Goal: Task Accomplishment & Management: Use online tool/utility

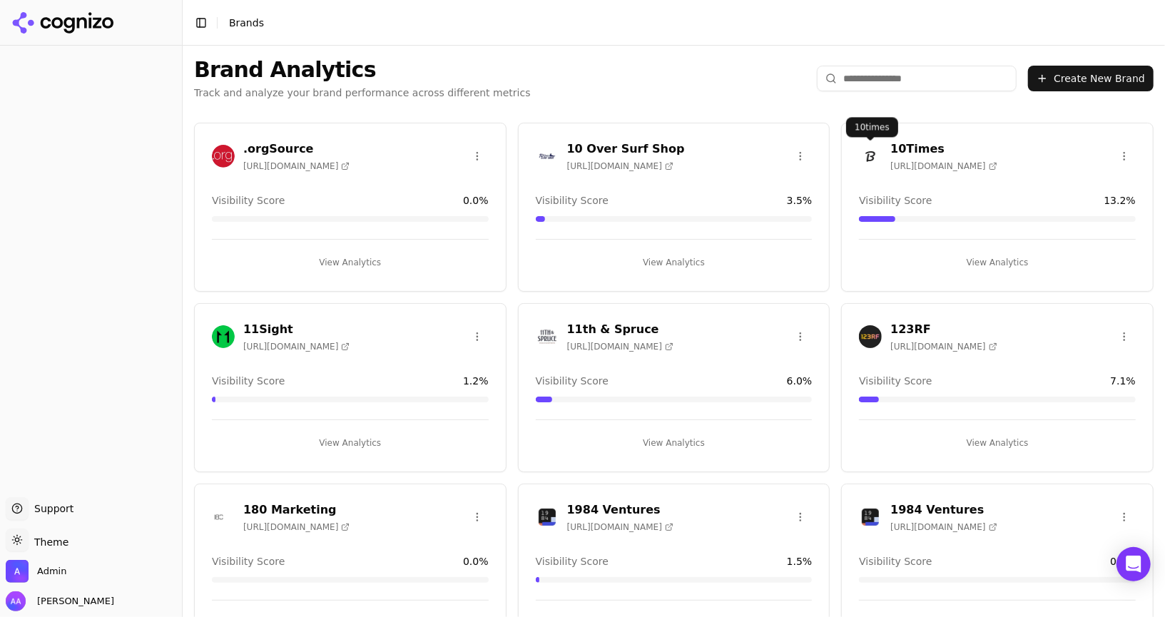
click at [869, 71] on input "search" at bounding box center [917, 79] width 200 height 26
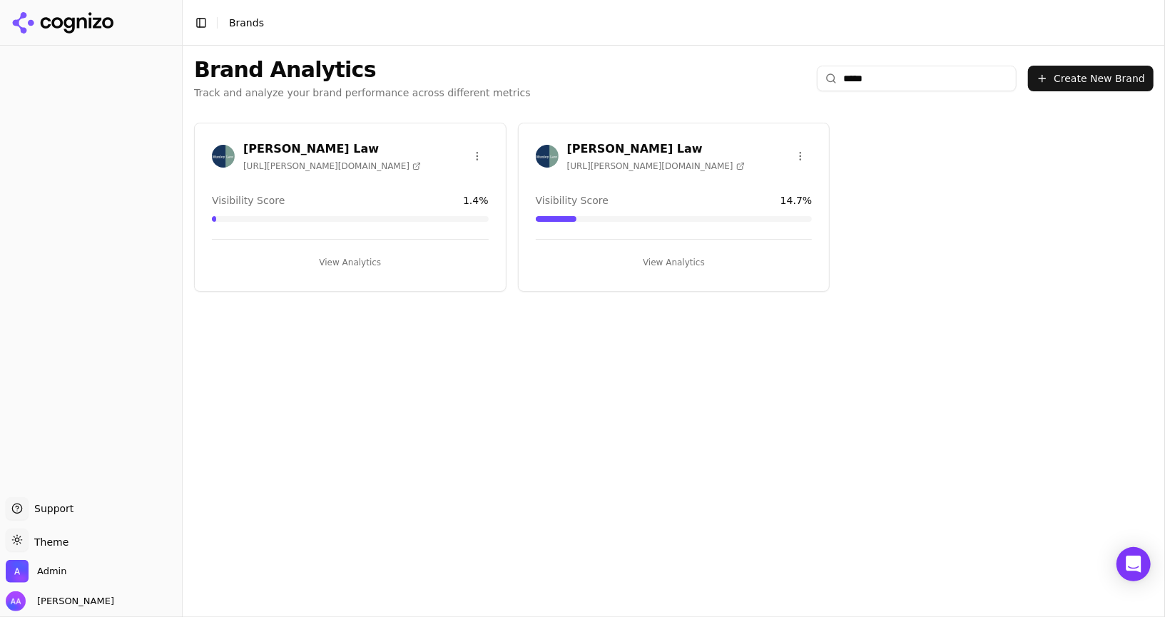
type input "*****"
click at [533, 146] on div "Munley Law https://munley.com" at bounding box center [674, 159] width 311 height 36
click at [546, 157] on img at bounding box center [547, 156] width 23 height 23
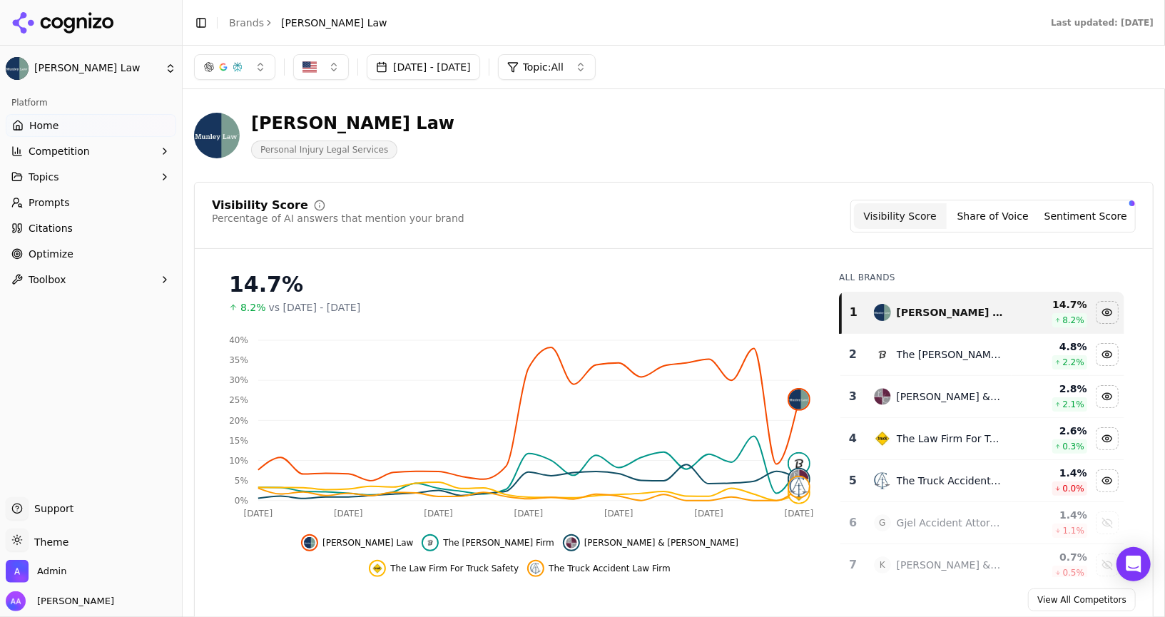
click at [98, 203] on link "Prompts" at bounding box center [91, 202] width 171 height 23
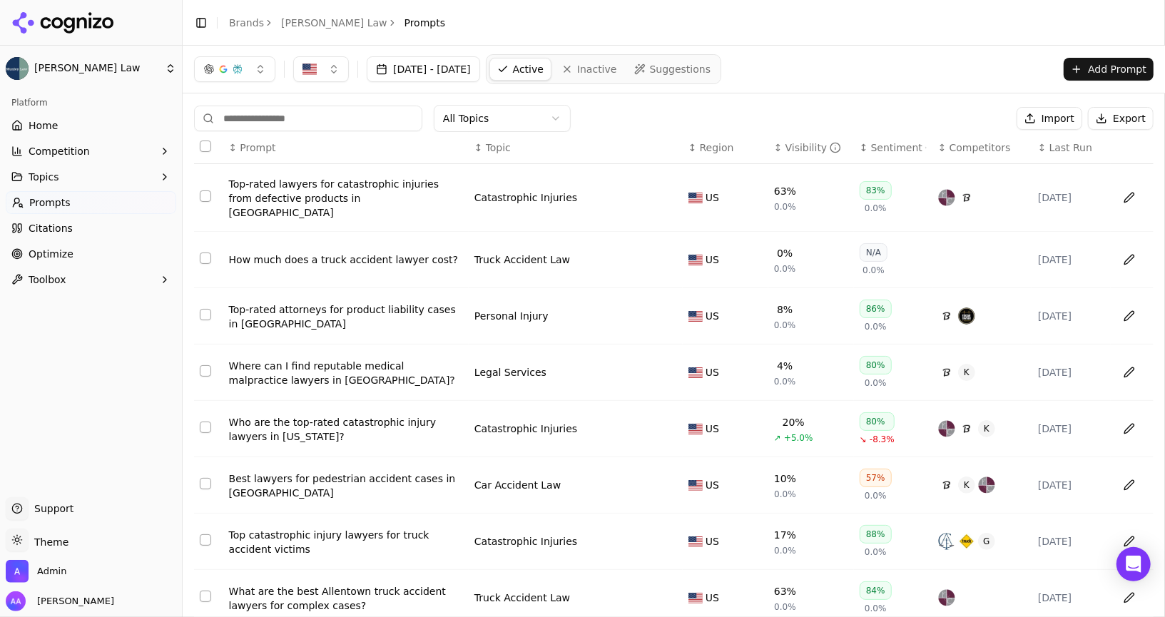
click at [283, 148] on div "↕ Prompt" at bounding box center [346, 148] width 234 height 14
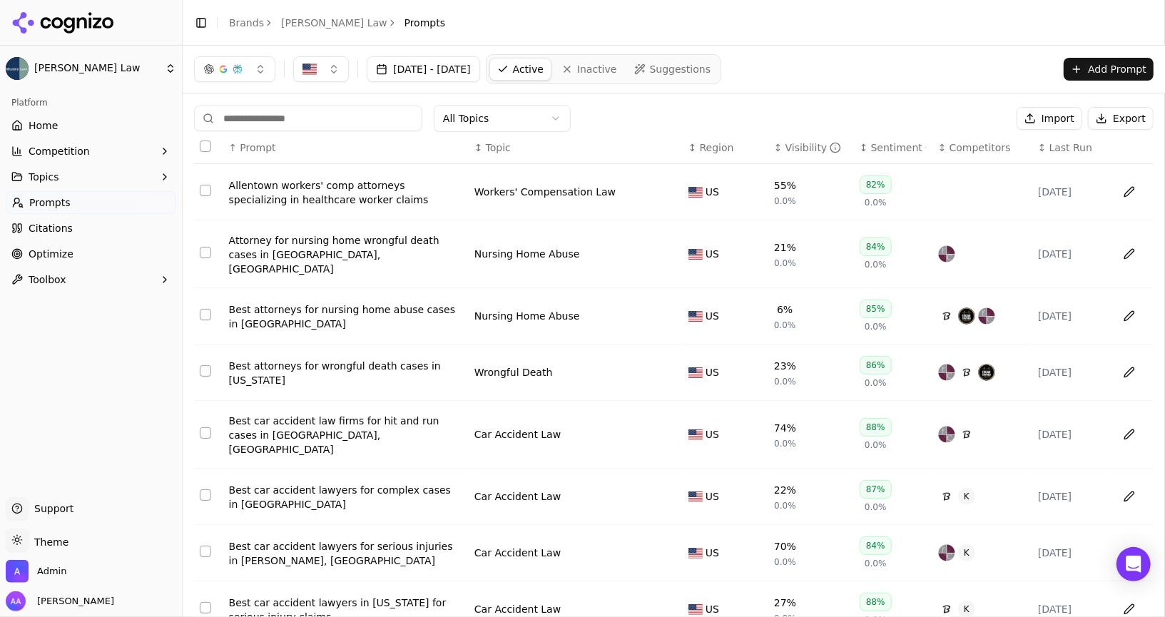
click at [283, 148] on div "↑ Prompt" at bounding box center [346, 148] width 234 height 14
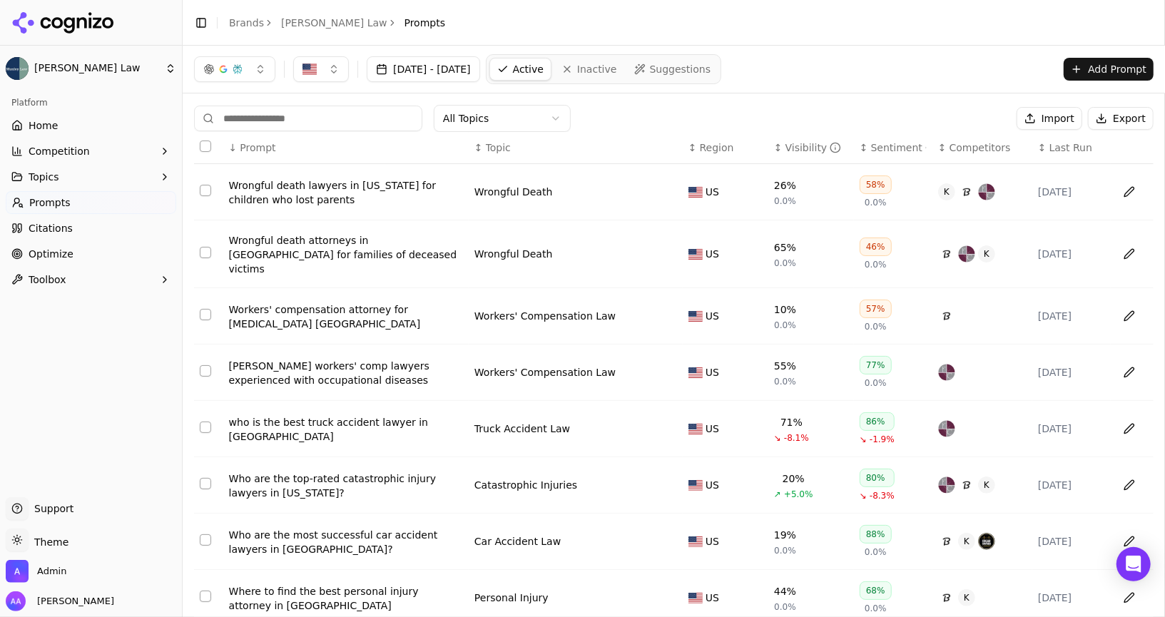
click at [283, 148] on div "↓ Prompt" at bounding box center [346, 148] width 234 height 14
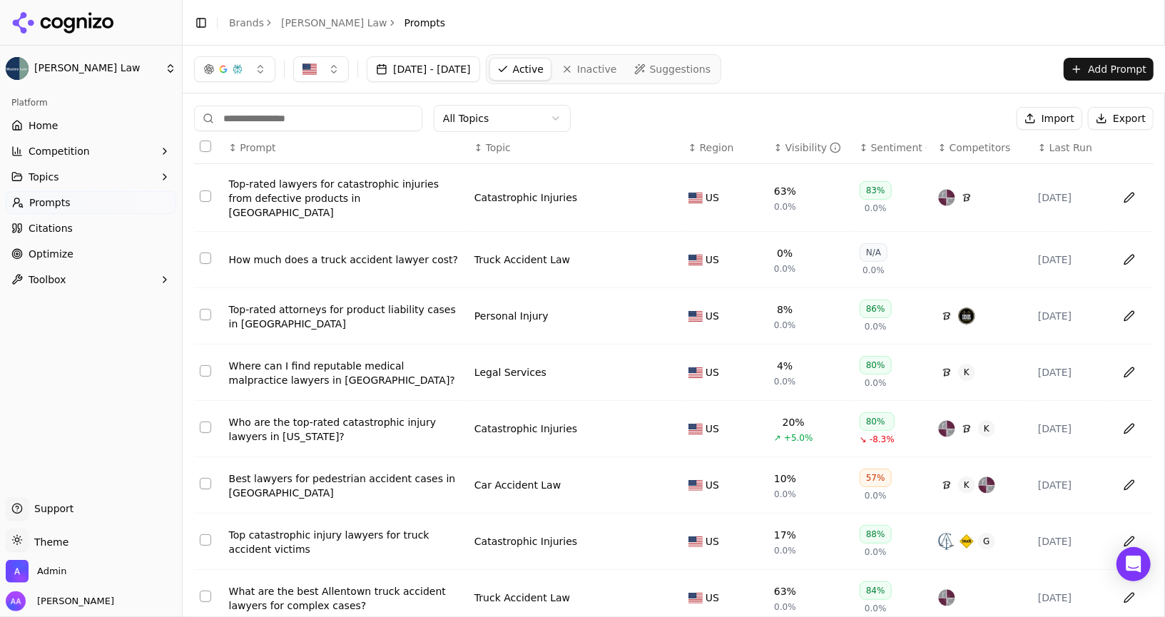
scroll to position [151, 0]
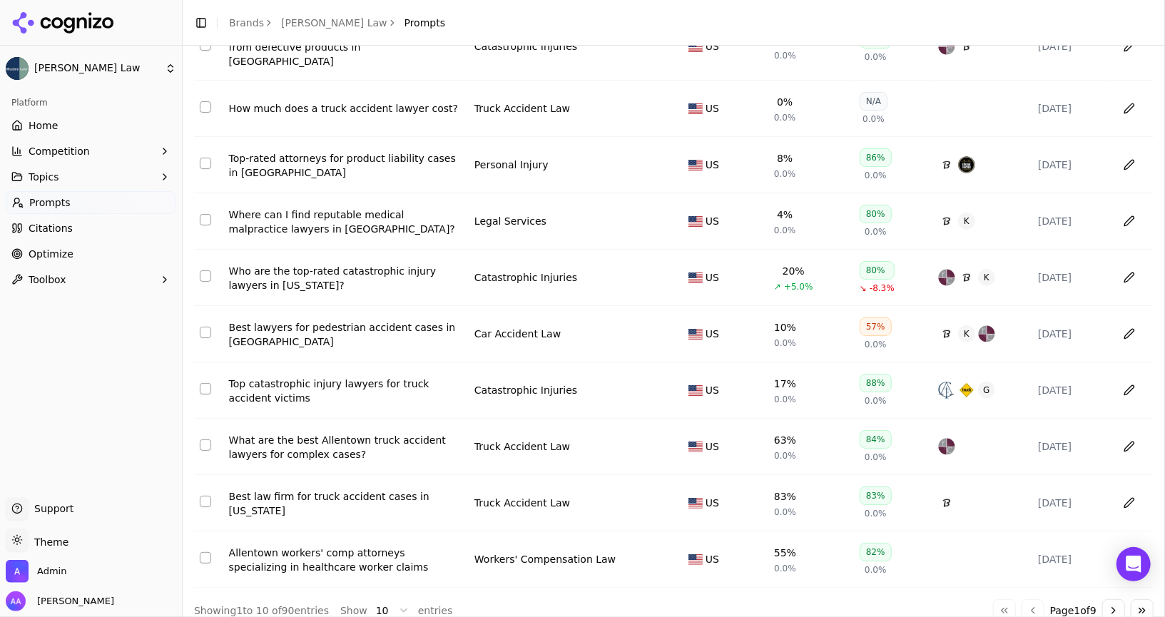
click at [1118, 599] on button "Go to next page" at bounding box center [1113, 610] width 23 height 23
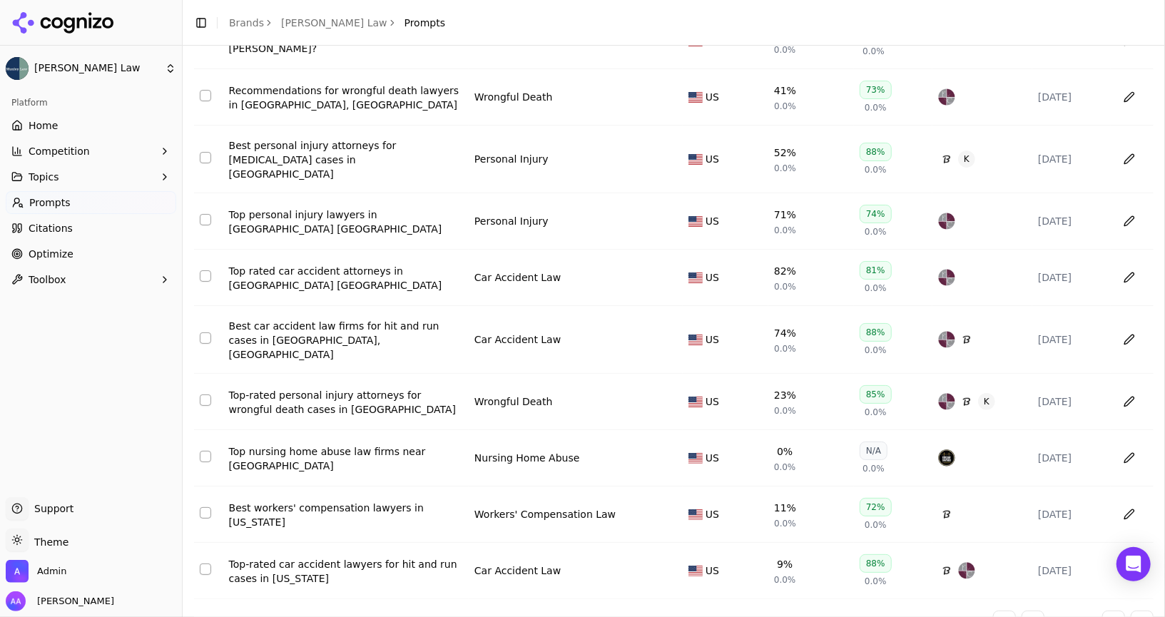
click at [1118, 611] on button "Go to next page" at bounding box center [1113, 622] width 23 height 23
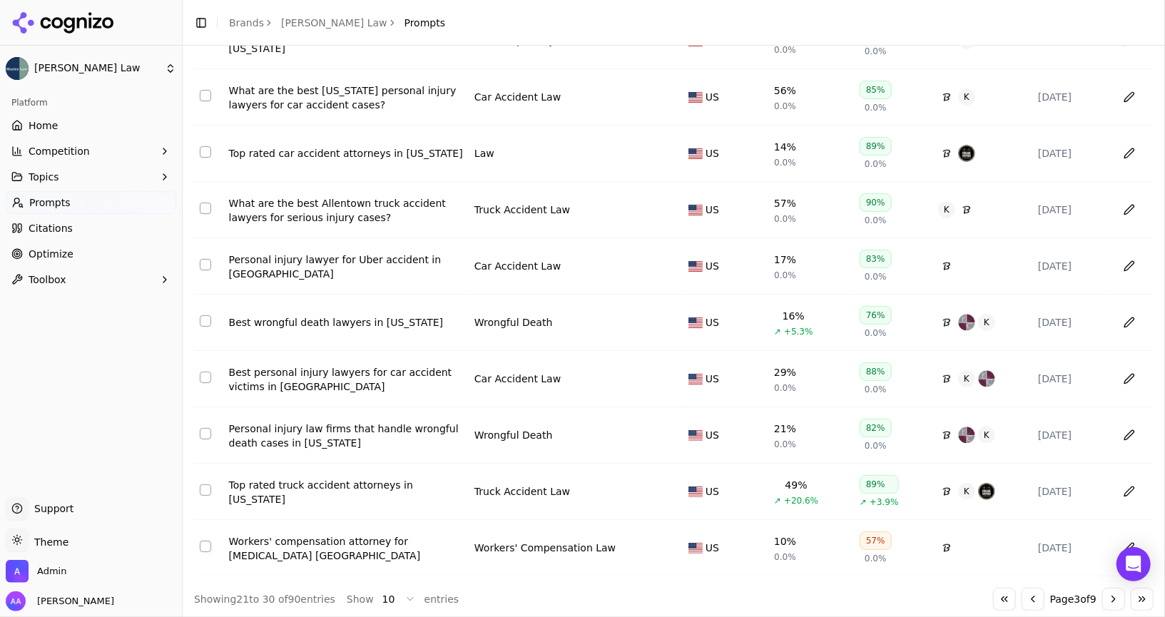
click at [1118, 596] on button "Go to next page" at bounding box center [1113, 599] width 23 height 23
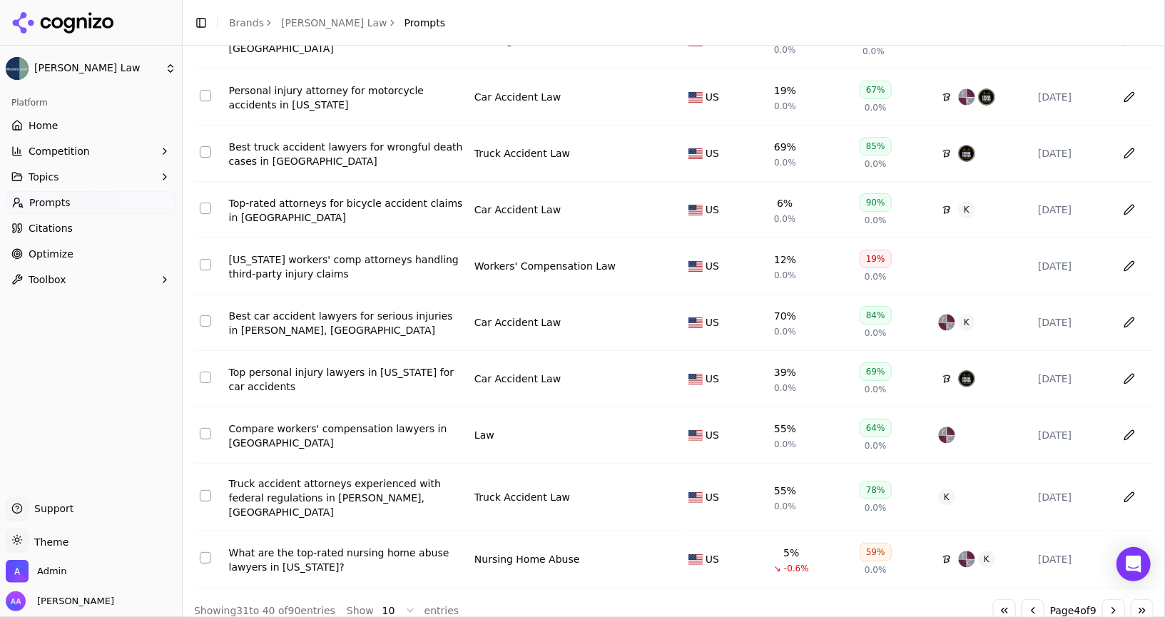
click at [1009, 599] on div "Go to first page Go to previous page Page 4 of 9 Go to next page Go to last page" at bounding box center [1073, 610] width 161 height 23
click at [999, 599] on button "Go to first page" at bounding box center [1004, 610] width 23 height 23
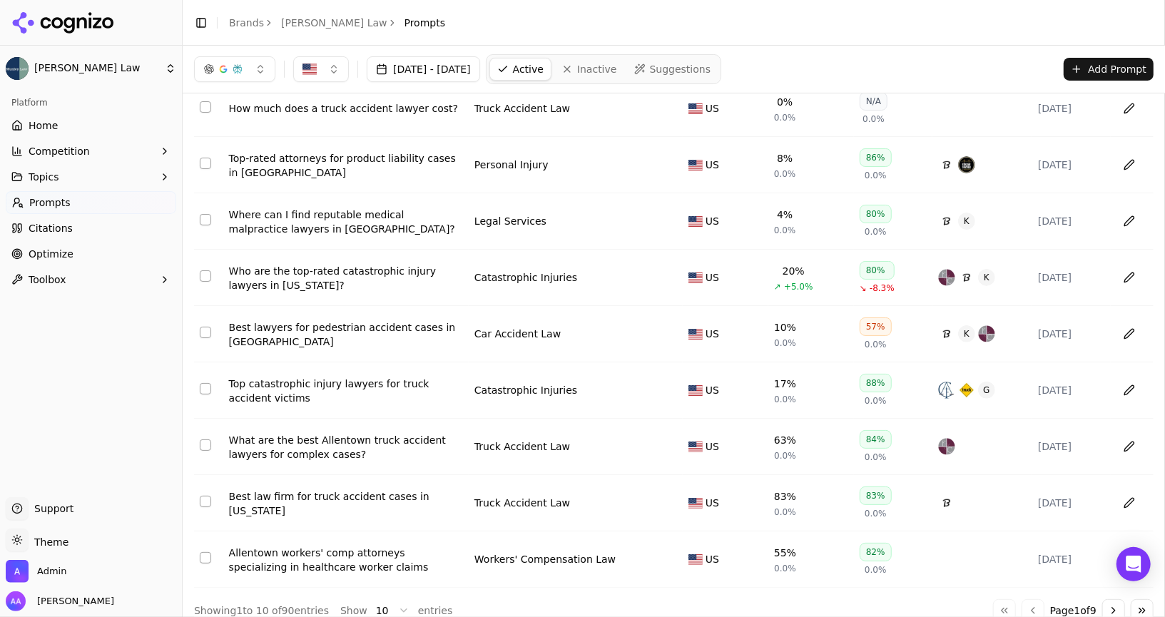
scroll to position [0, 0]
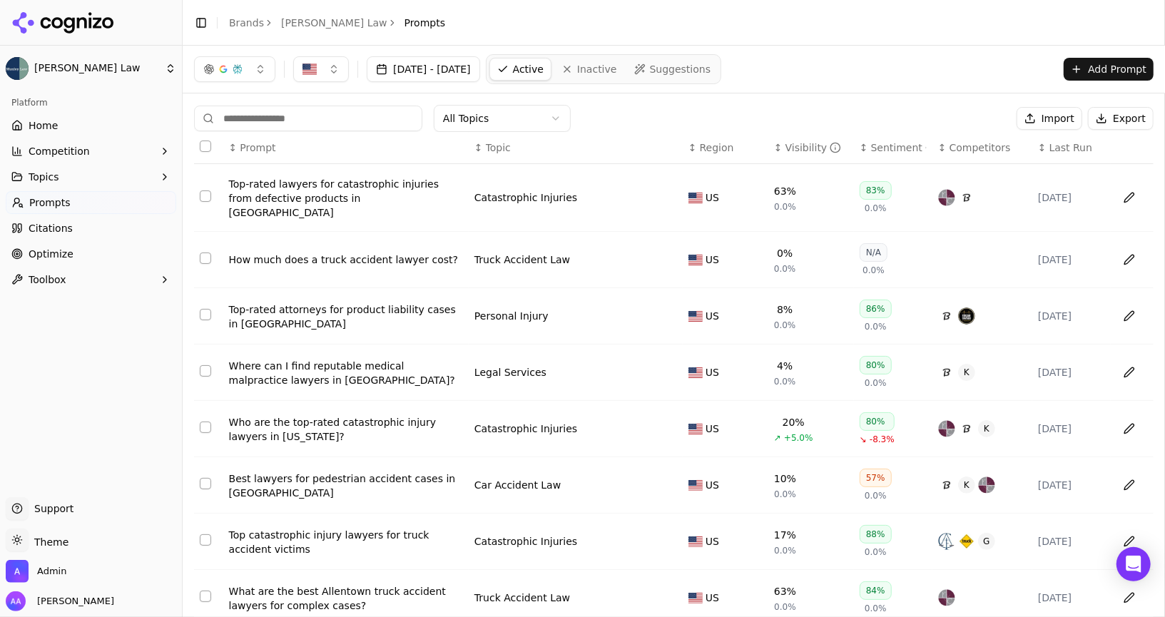
click at [617, 68] on span "Inactive" at bounding box center [597, 69] width 40 height 14
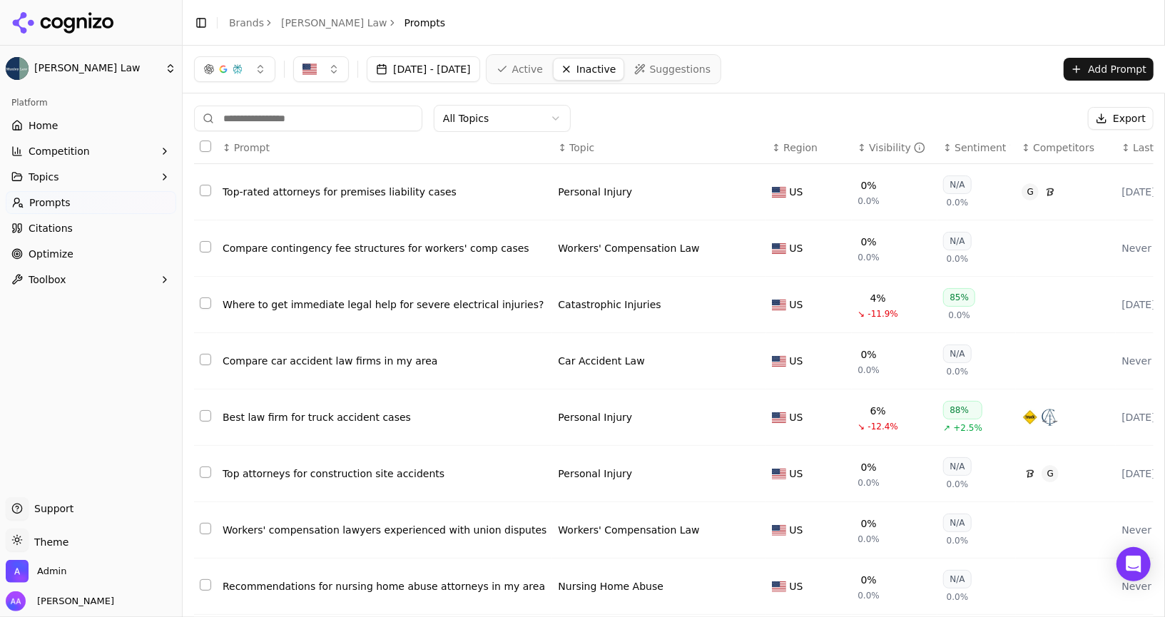
click at [543, 73] on span "Active" at bounding box center [527, 69] width 31 height 14
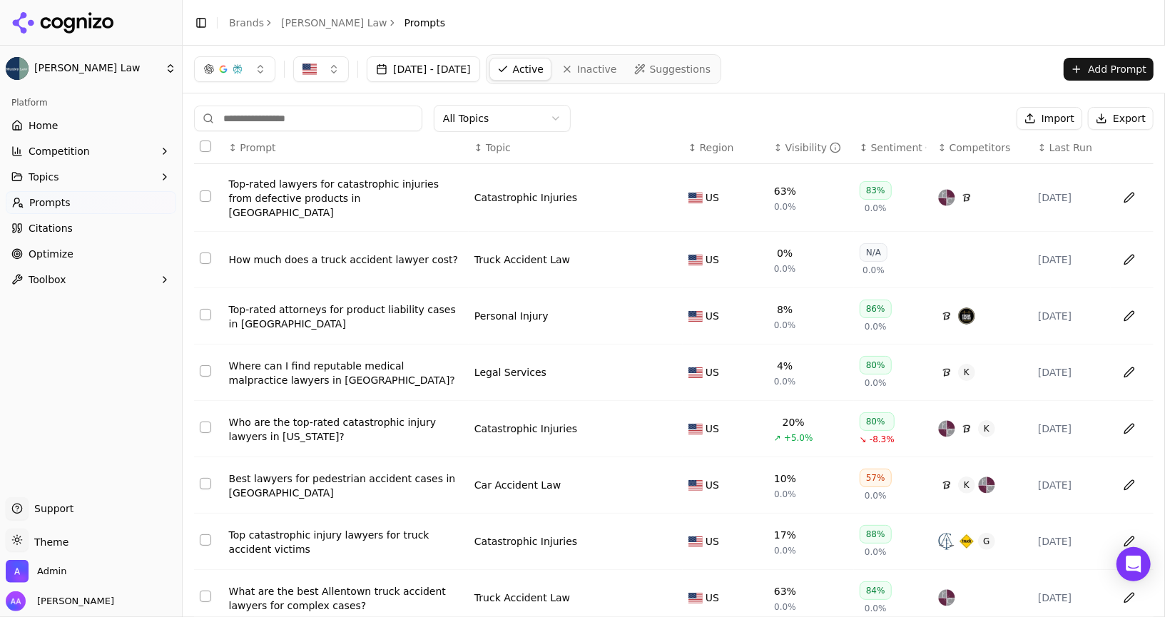
click at [355, 302] on div "Top-rated attorneys for product liability cases in [GEOGRAPHIC_DATA]" at bounding box center [346, 316] width 234 height 29
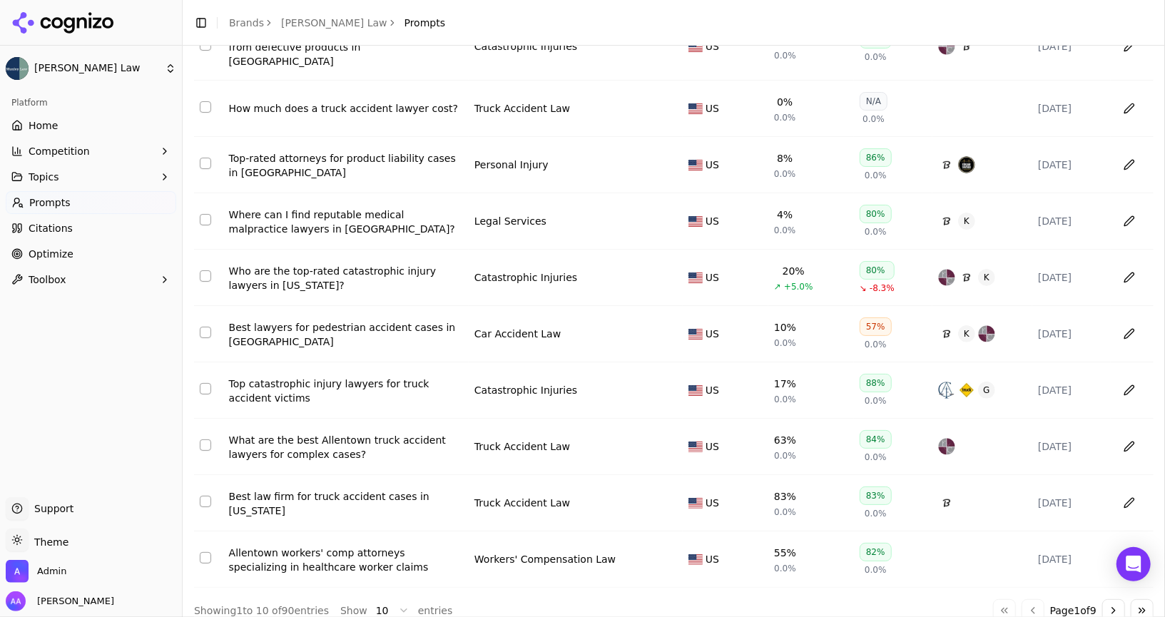
click at [1118, 599] on button "Go to next page" at bounding box center [1113, 610] width 23 height 23
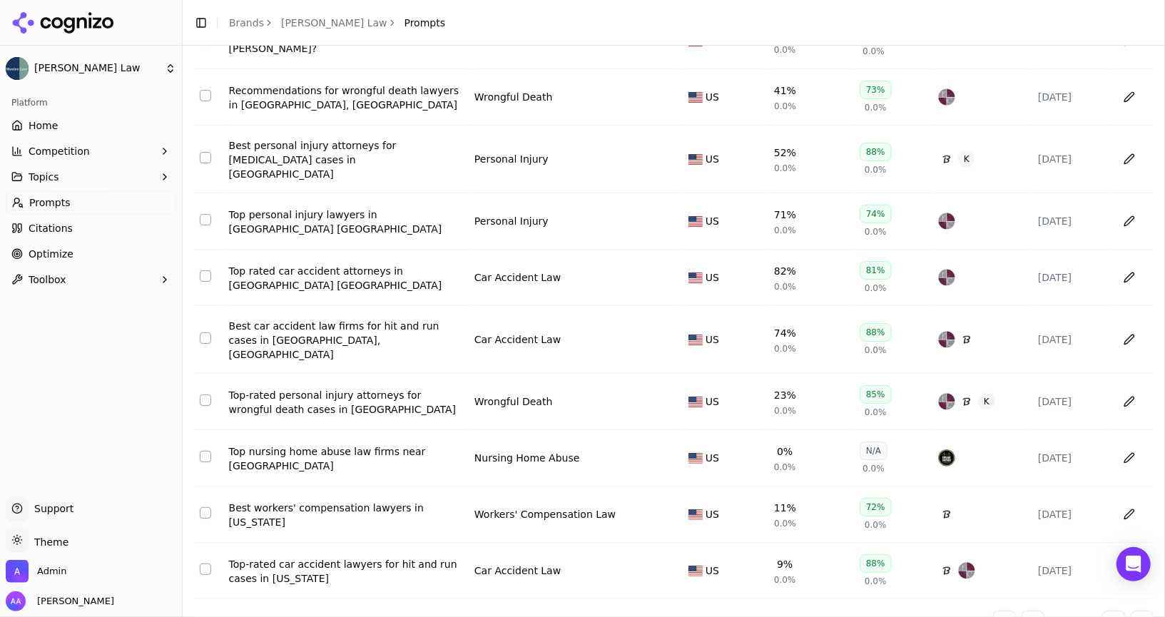
click at [1119, 611] on button "Go to next page" at bounding box center [1113, 622] width 23 height 23
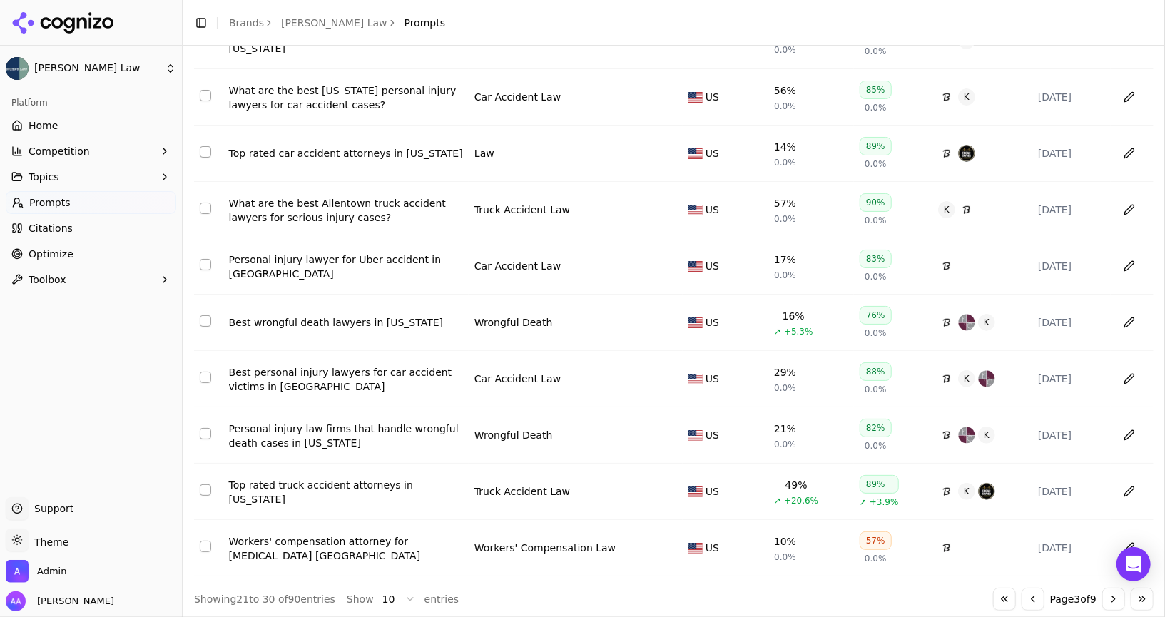
click at [362, 378] on div "Best personal injury lawyers for car accident victims in PA" at bounding box center [346, 379] width 234 height 29
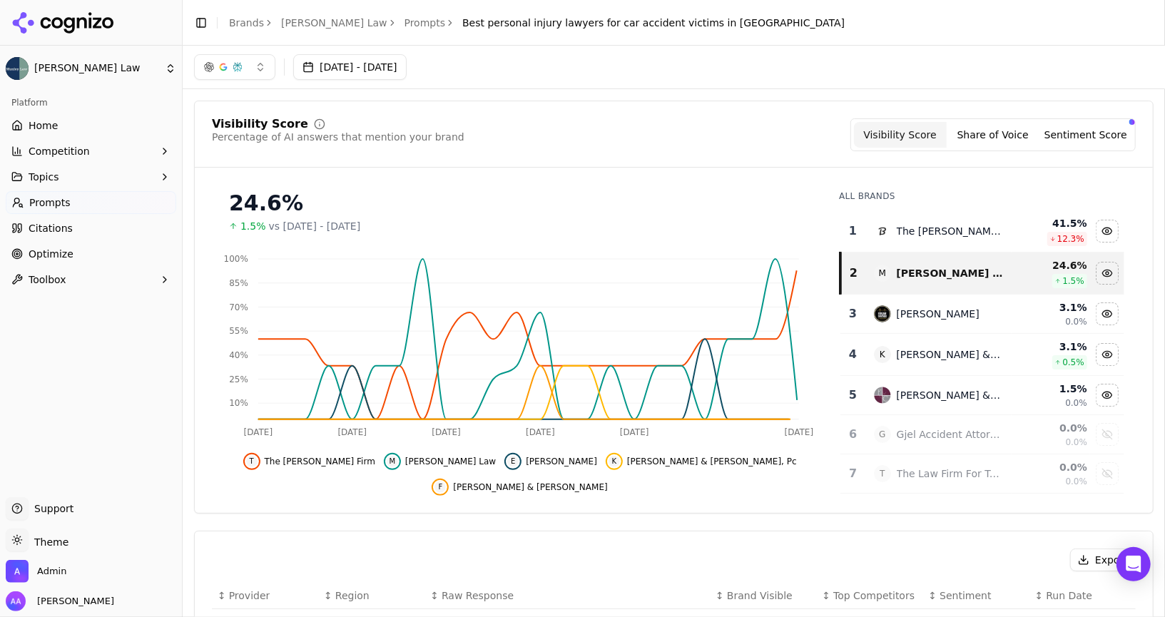
click at [57, 126] on link "Home" at bounding box center [91, 125] width 171 height 23
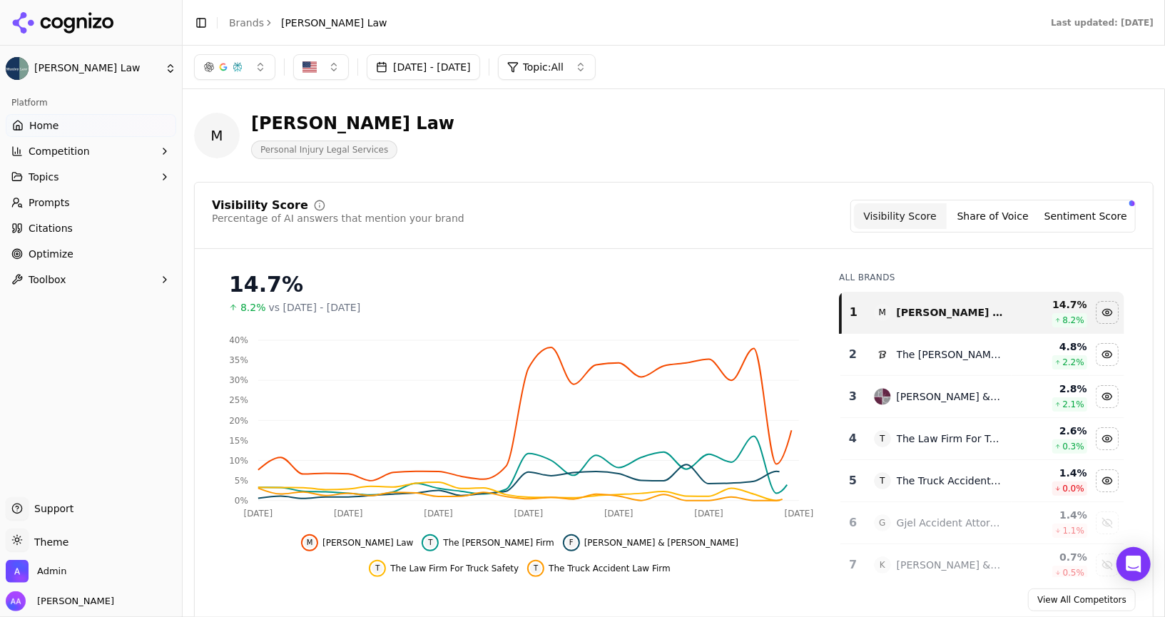
click at [113, 199] on link "Prompts" at bounding box center [91, 202] width 171 height 23
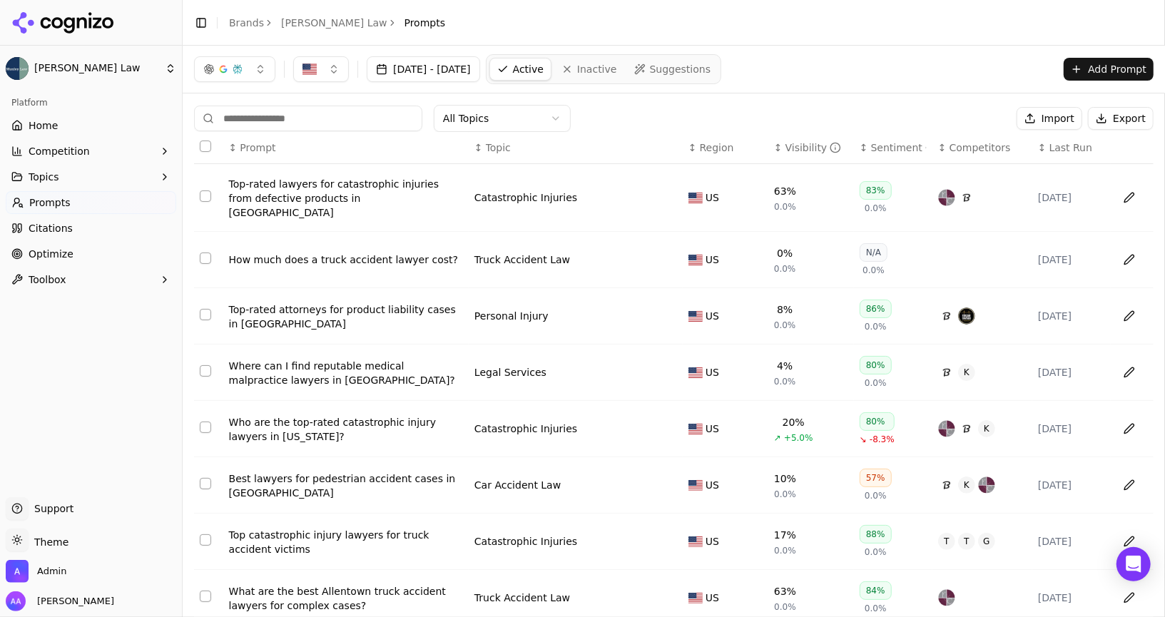
click at [72, 125] on link "Home" at bounding box center [91, 125] width 171 height 23
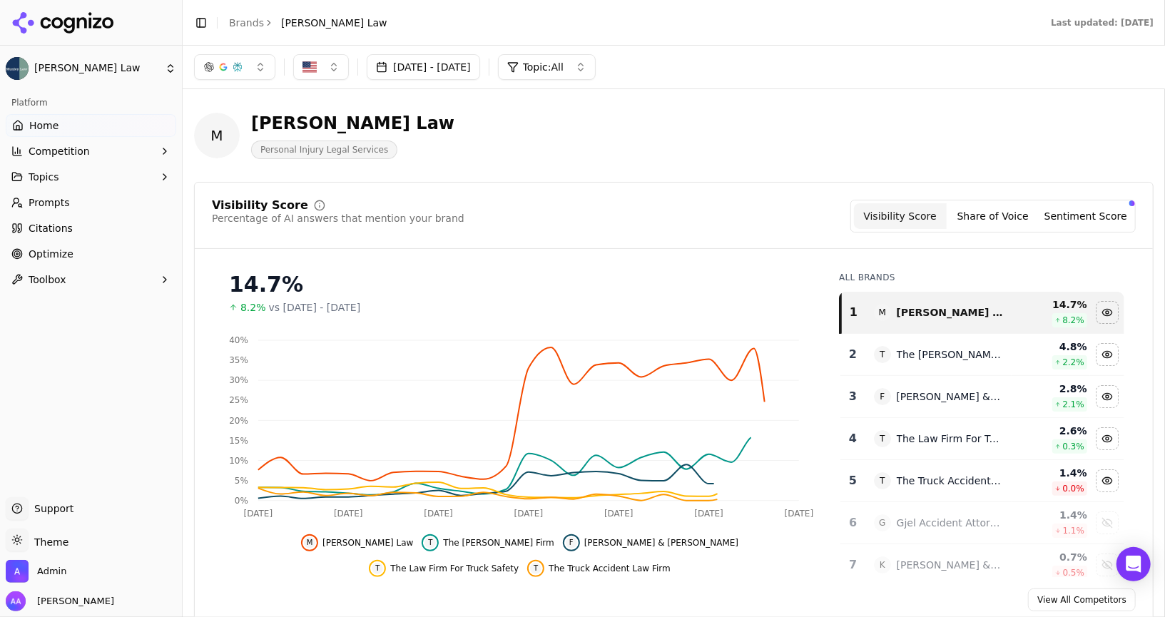
click at [238, 26] on link "Brands" at bounding box center [246, 22] width 35 height 11
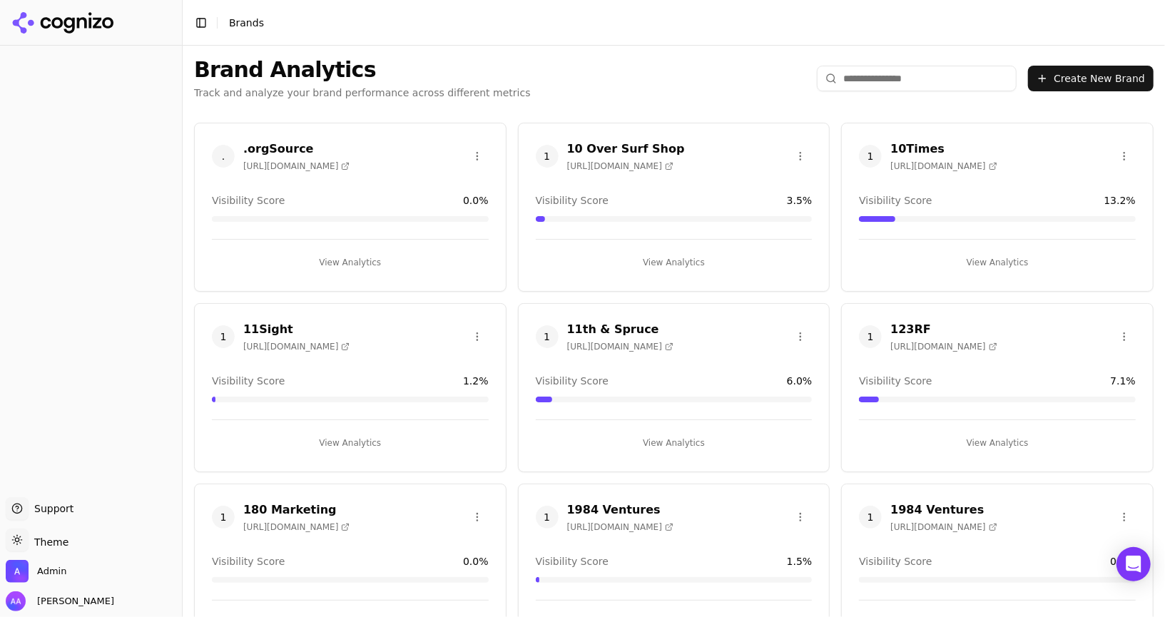
click at [884, 71] on input "search" at bounding box center [917, 79] width 200 height 26
click at [882, 82] on input "search" at bounding box center [917, 79] width 200 height 26
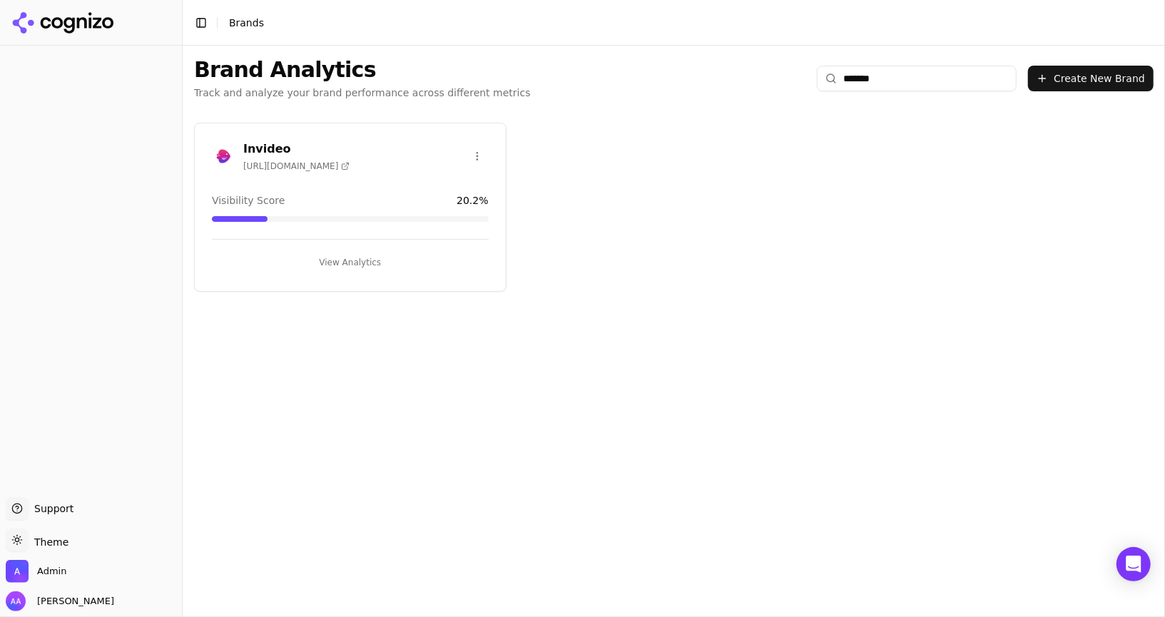
type input "*******"
click at [360, 256] on button "View Analytics" at bounding box center [350, 262] width 277 height 23
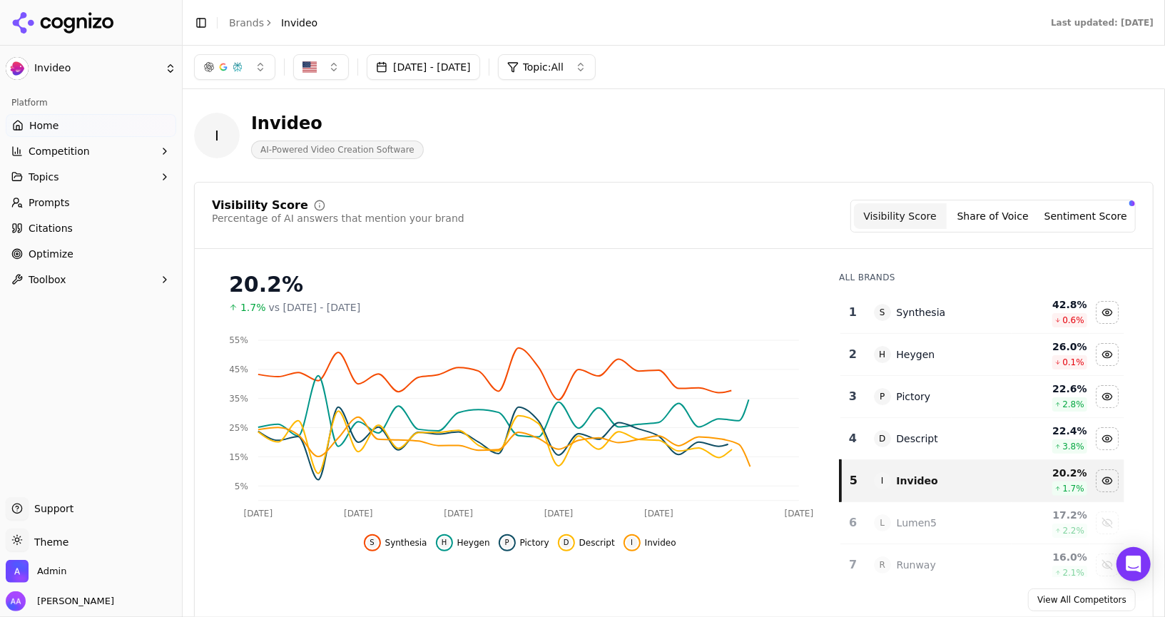
click at [107, 210] on link "Prompts" at bounding box center [91, 202] width 171 height 23
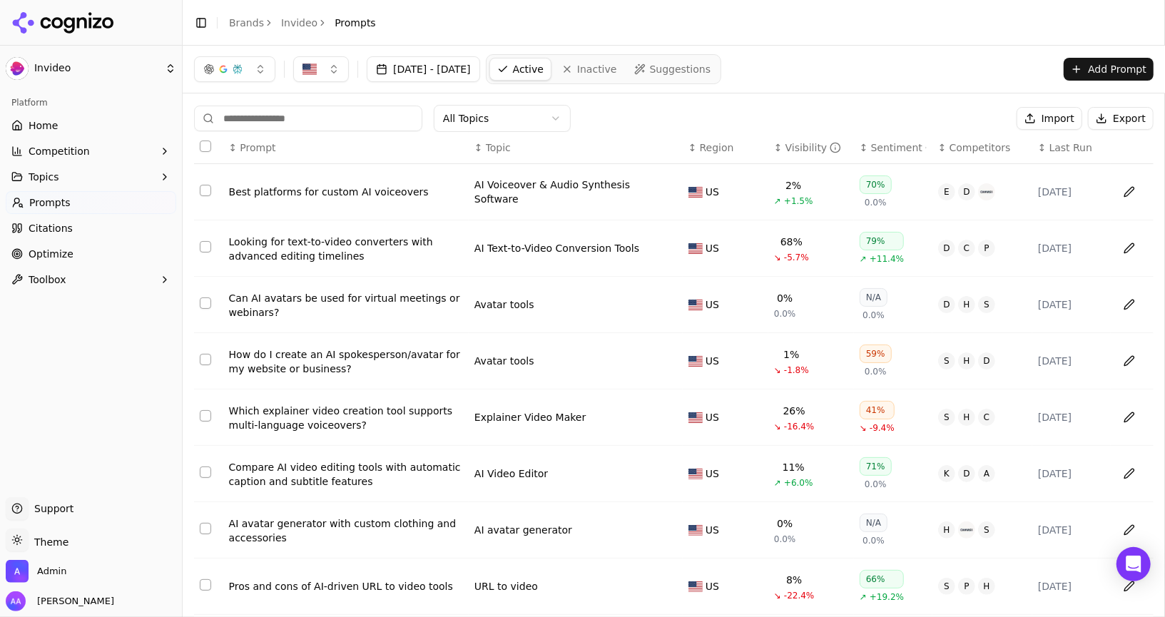
click at [788, 148] on div "Visibility" at bounding box center [813, 148] width 56 height 14
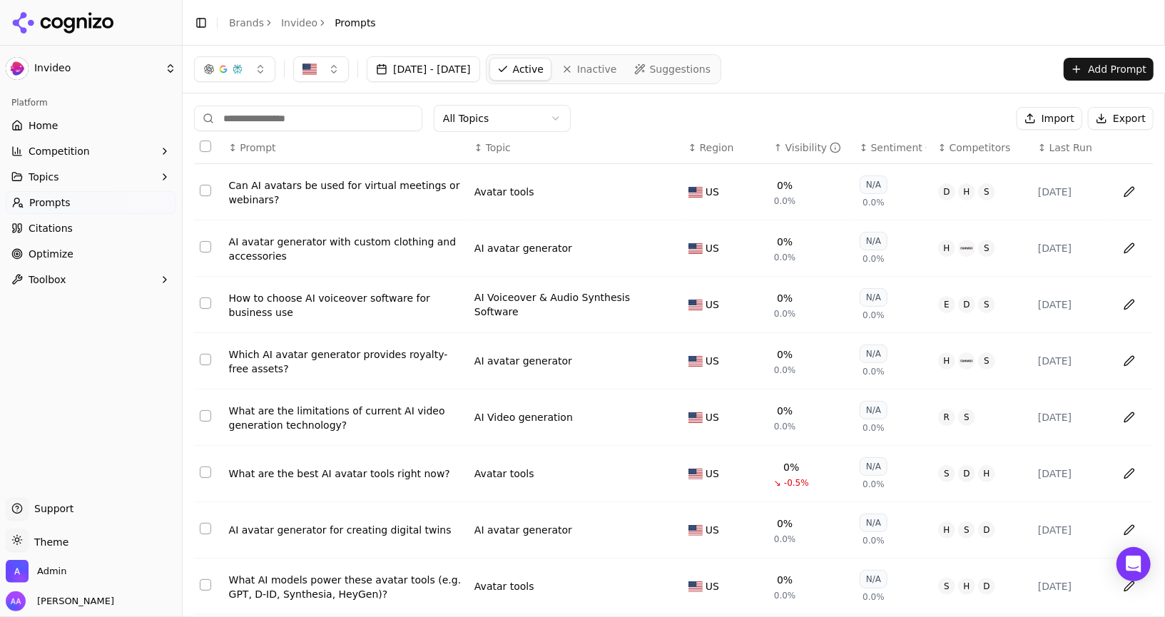
click at [788, 148] on div "Visibility" at bounding box center [813, 148] width 56 height 14
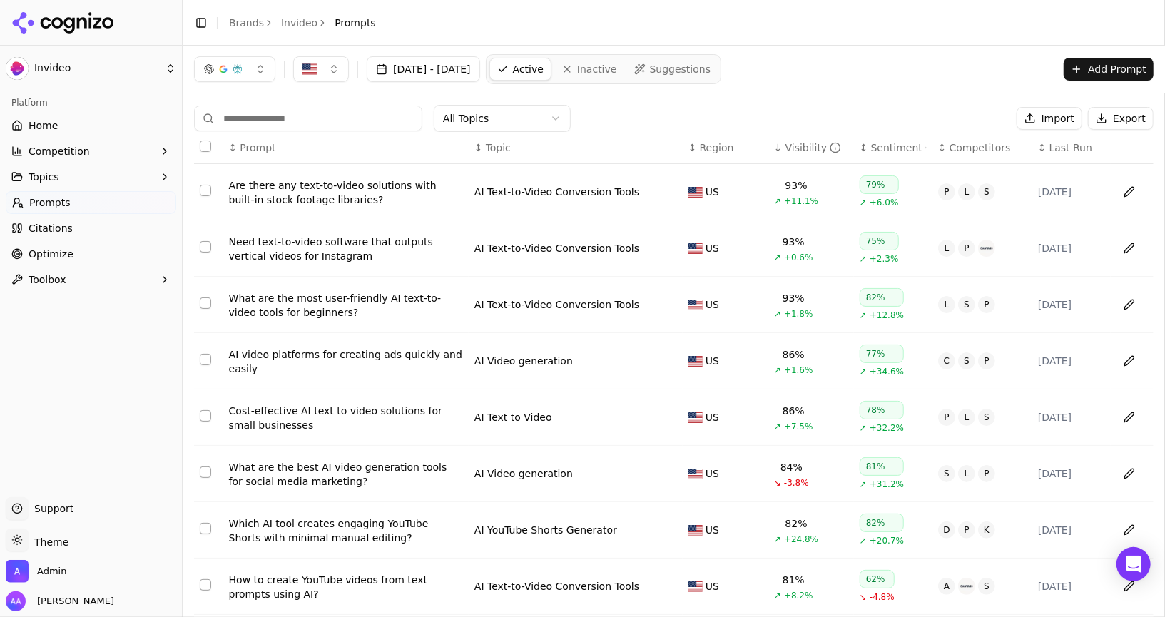
click at [788, 148] on div "Visibility" at bounding box center [813, 148] width 56 height 14
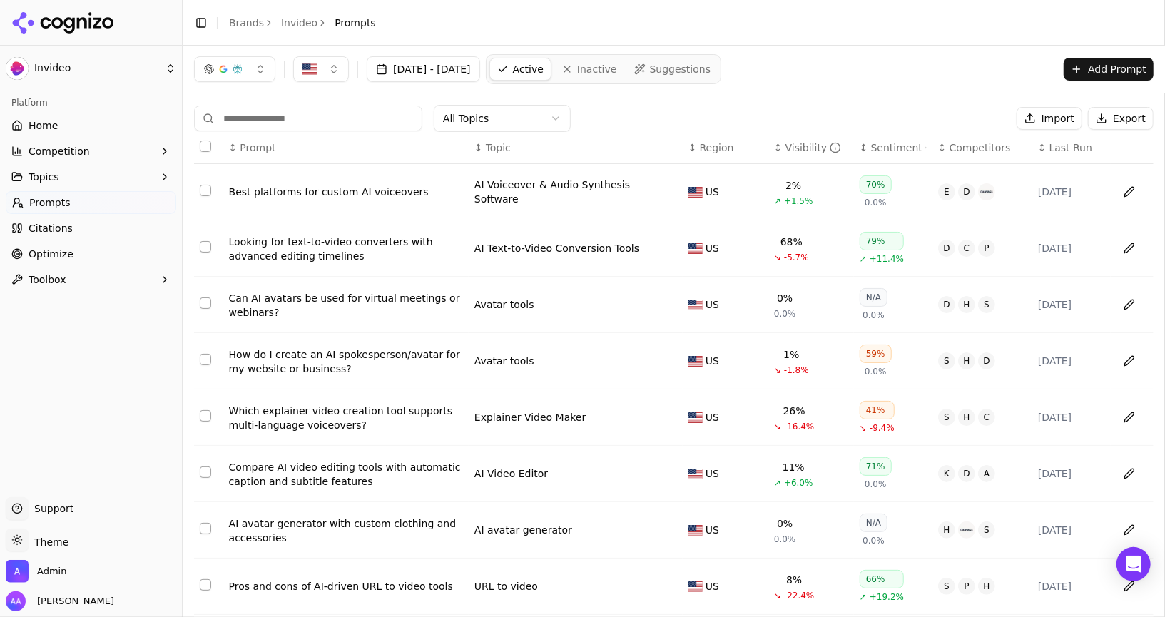
click at [788, 148] on div "Visibility" at bounding box center [813, 148] width 56 height 14
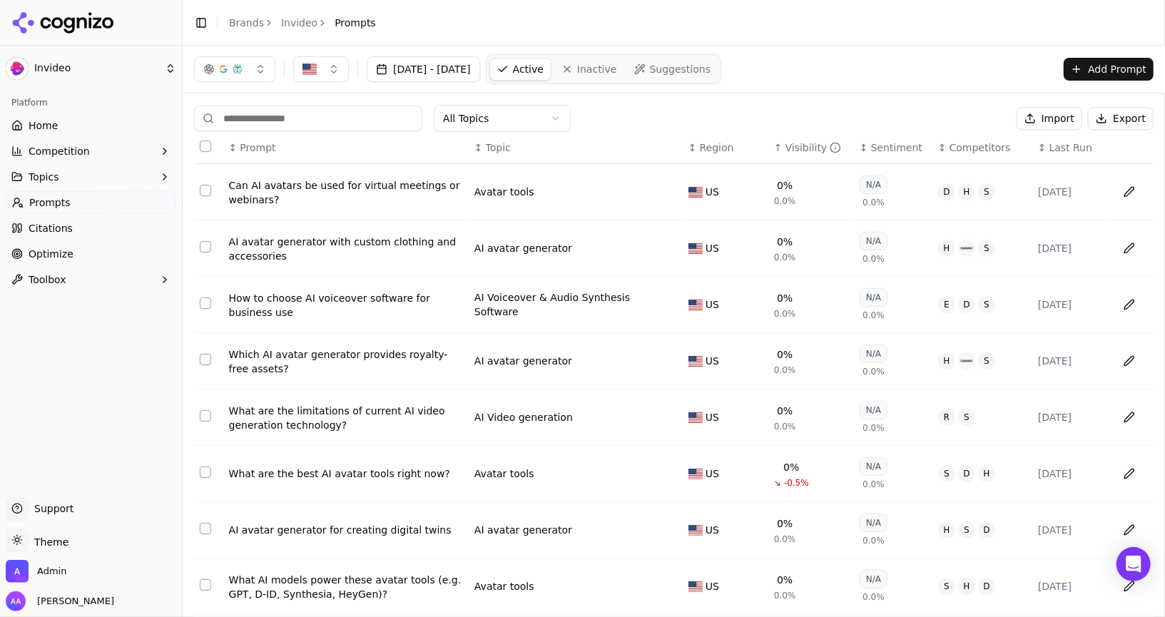
click at [793, 137] on th "↑ Visibility" at bounding box center [811, 148] width 86 height 32
click at [794, 146] on div "Visibility" at bounding box center [813, 148] width 56 height 14
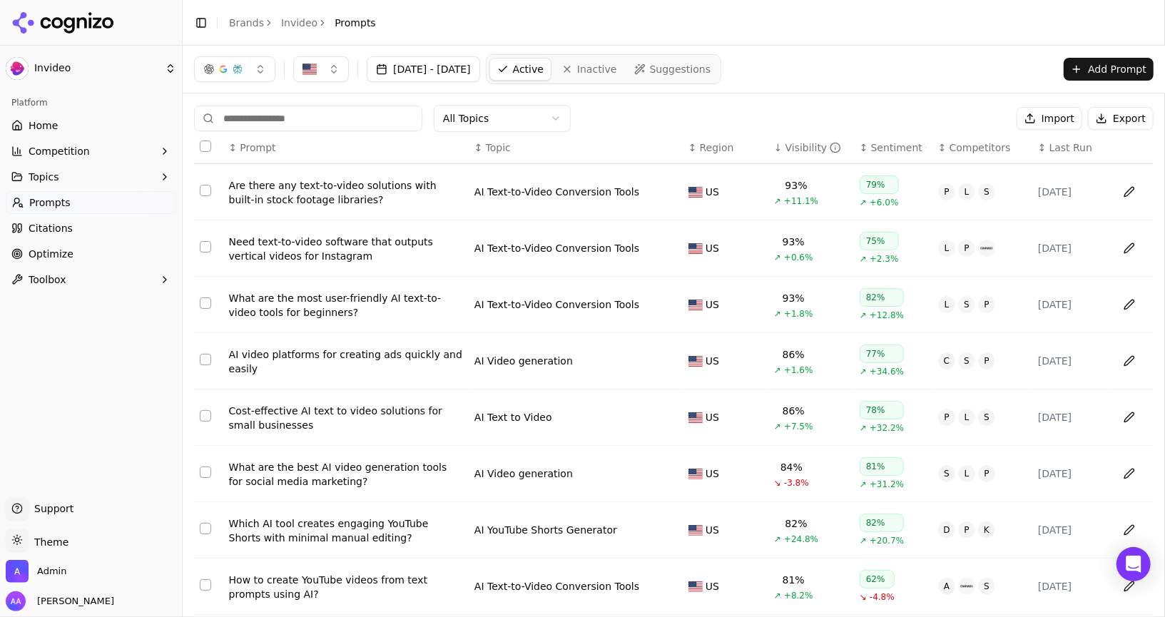
click at [794, 146] on div "Visibility" at bounding box center [813, 148] width 56 height 14
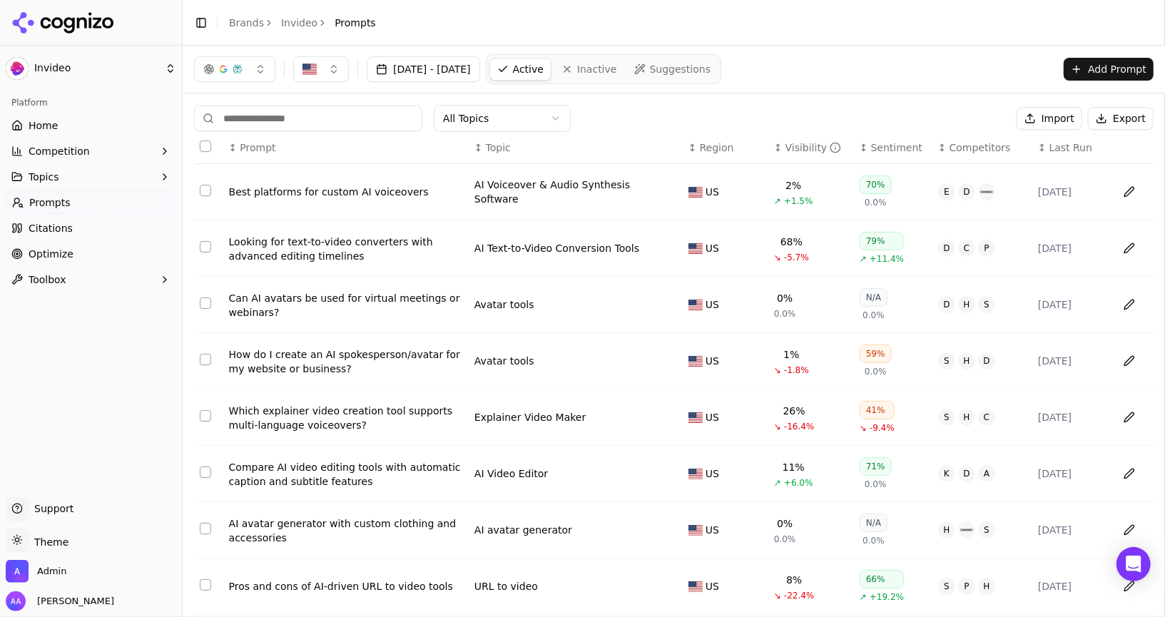
click at [27, 136] on link "Home" at bounding box center [91, 125] width 171 height 23
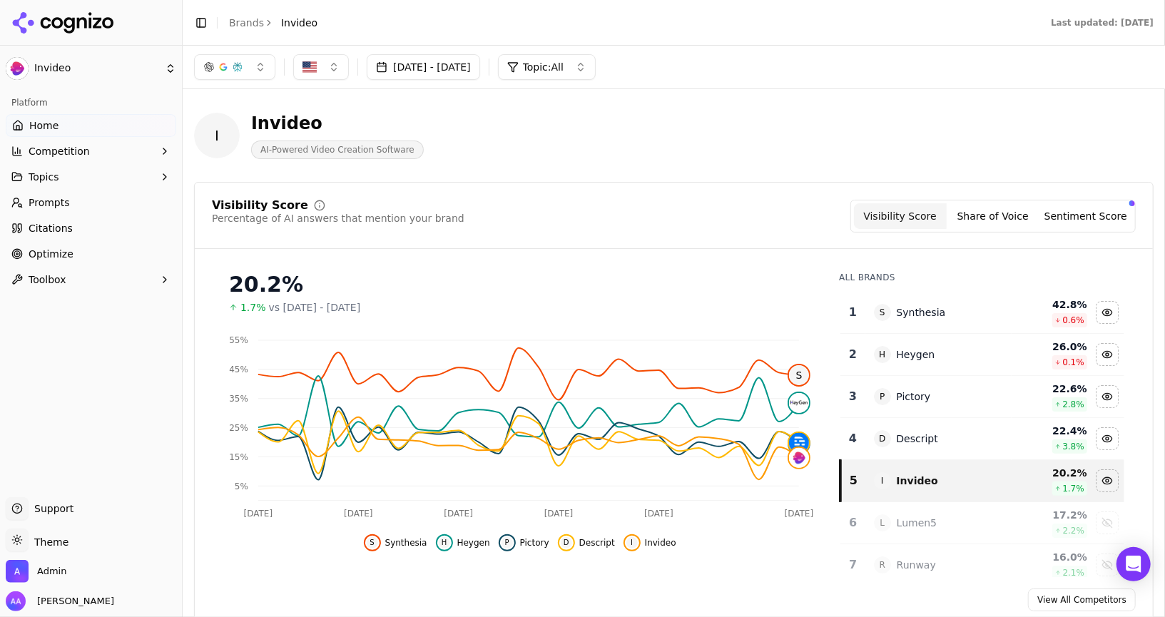
click at [82, 232] on link "Citations" at bounding box center [91, 228] width 171 height 23
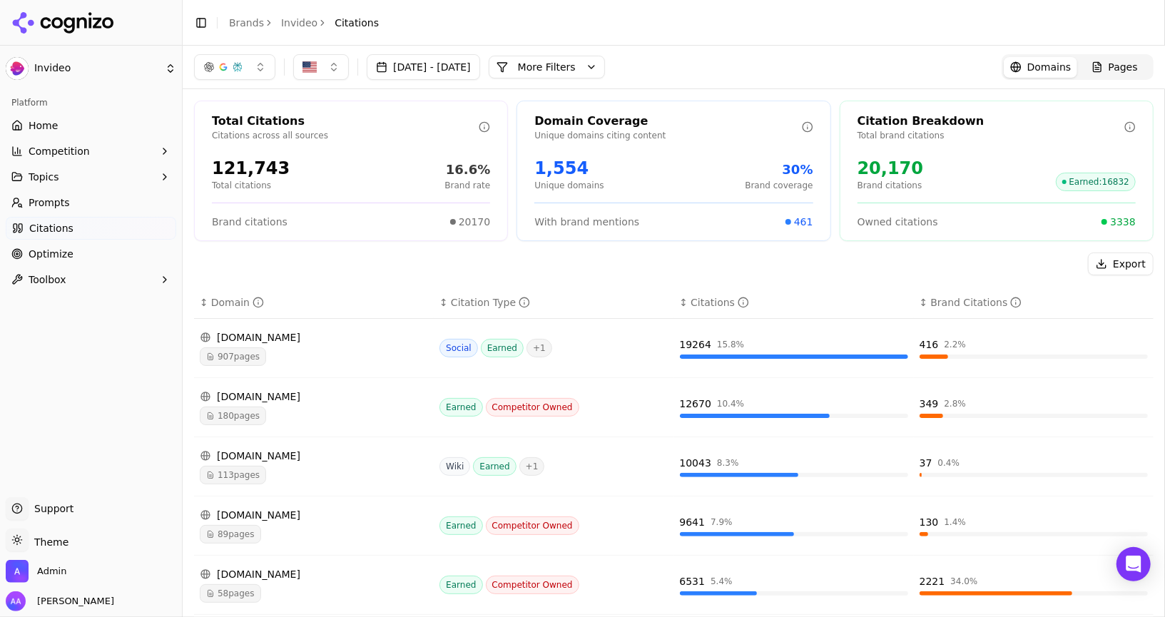
click at [480, 75] on button "[DATE] - [DATE]" at bounding box center [423, 67] width 113 height 26
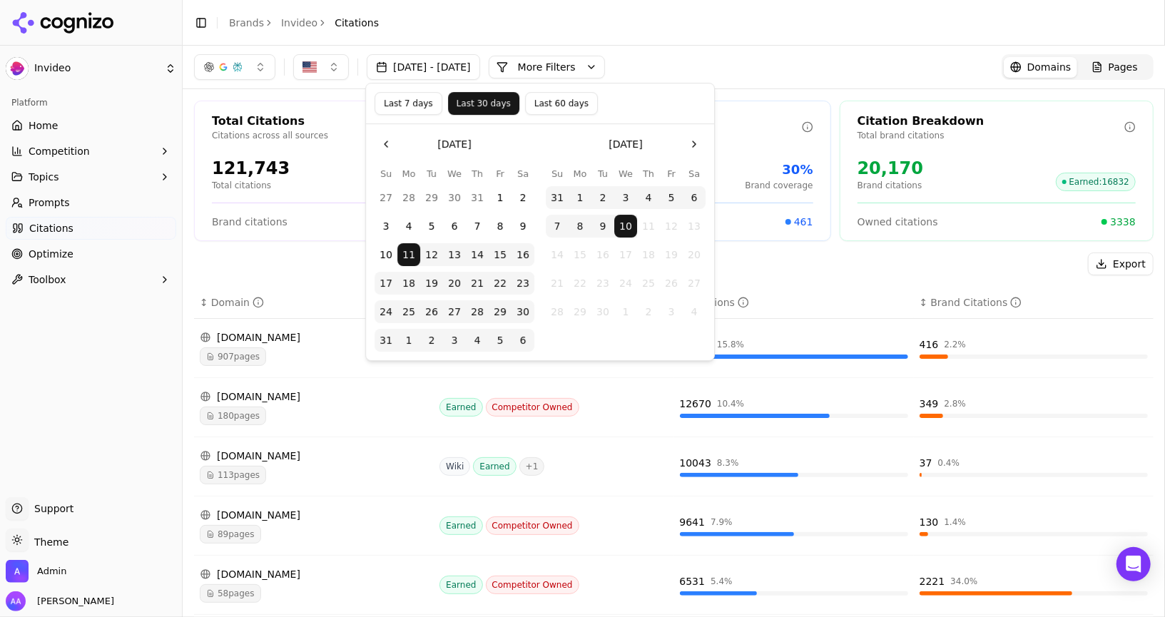
click at [480, 75] on button "[DATE] - [DATE]" at bounding box center [423, 67] width 113 height 26
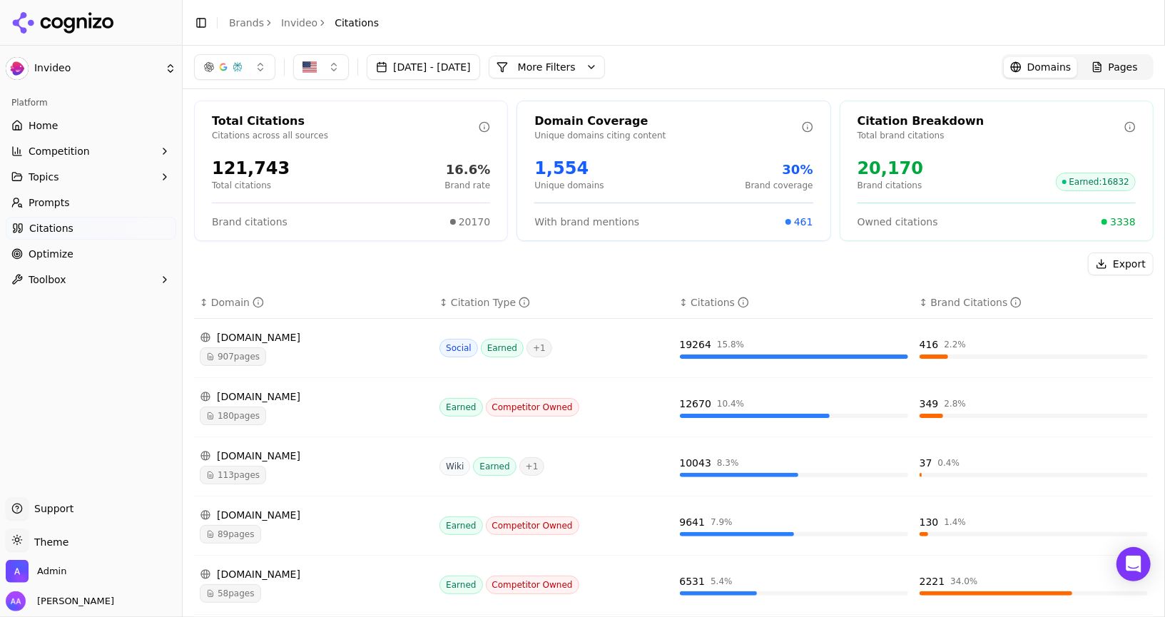
click at [111, 197] on link "Prompts" at bounding box center [91, 202] width 171 height 23
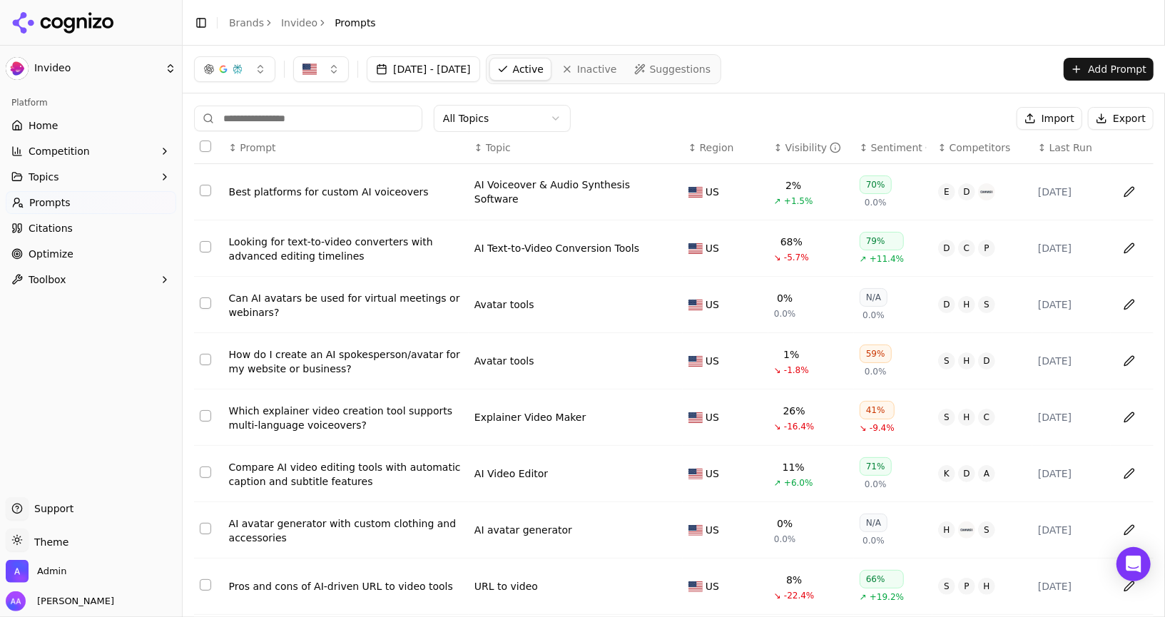
scroll to position [151, 0]
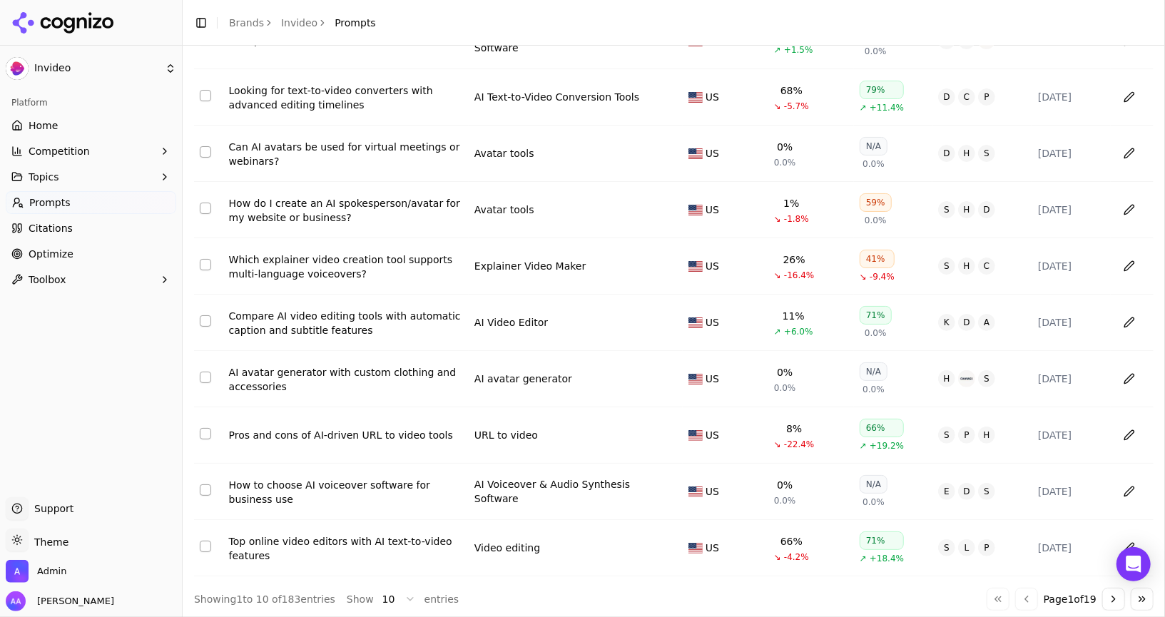
click at [110, 228] on link "Citations" at bounding box center [91, 228] width 171 height 23
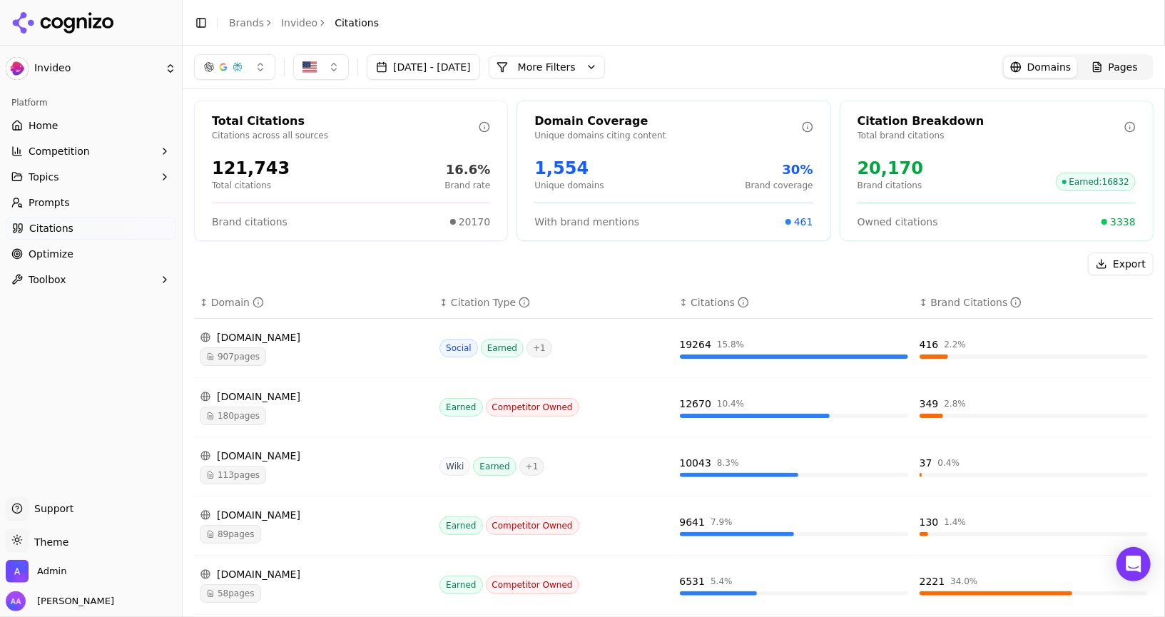
click at [592, 56] on button "More Filters" at bounding box center [547, 67] width 116 height 23
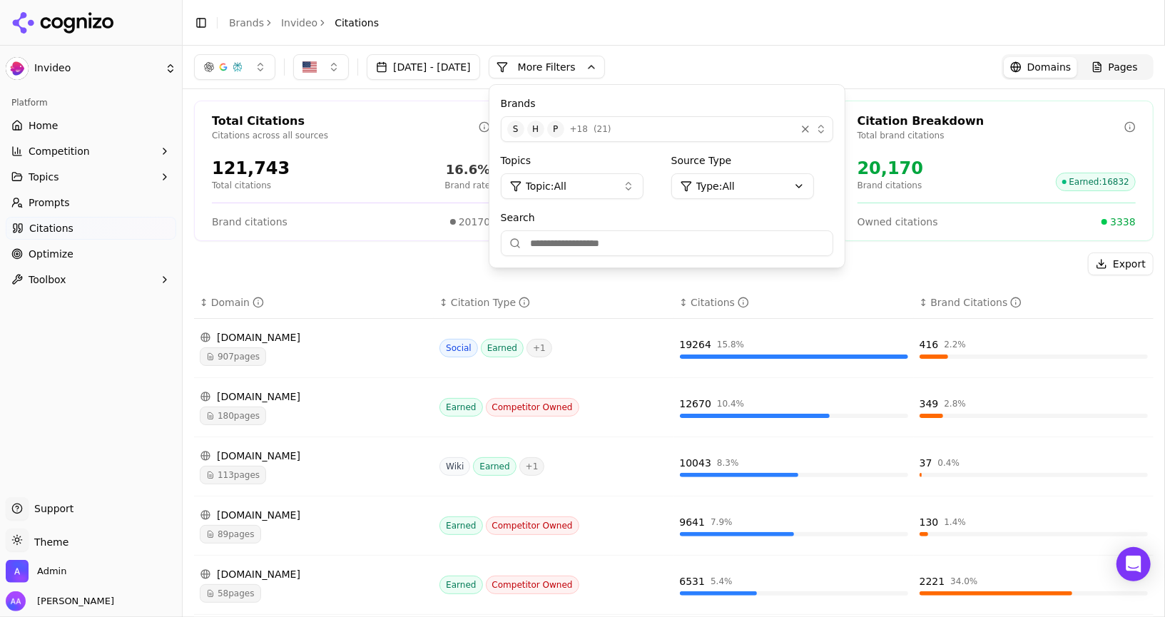
click at [648, 121] on div "S H P + 18 ( 21 )" at bounding box center [648, 129] width 283 height 17
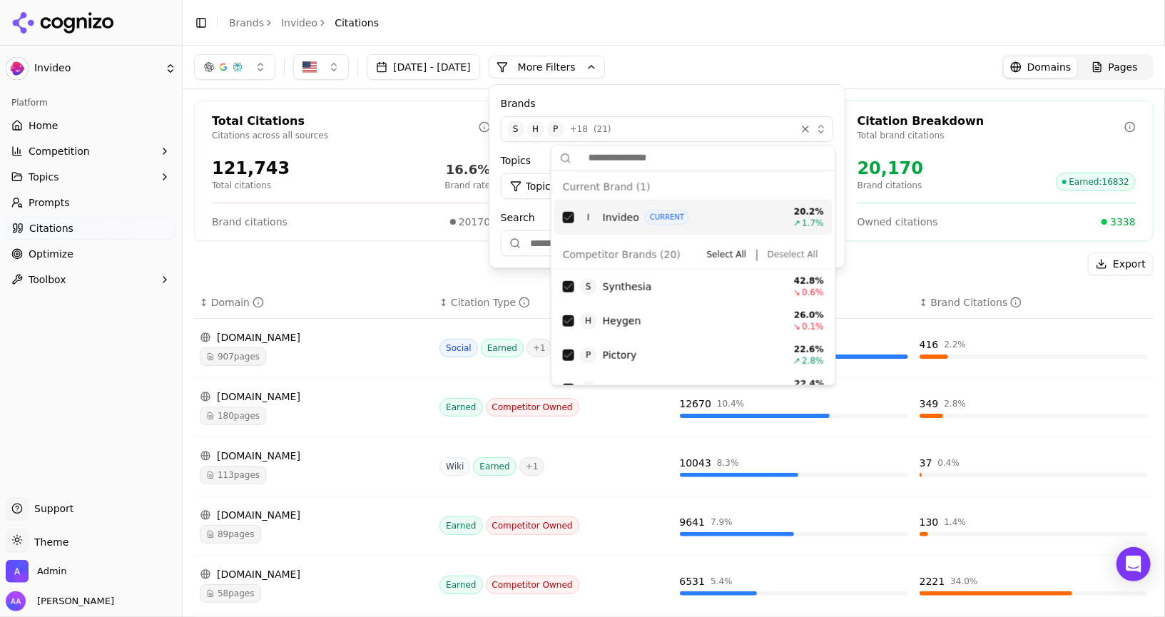
click at [779, 249] on button "Deselect All" at bounding box center [793, 254] width 62 height 17
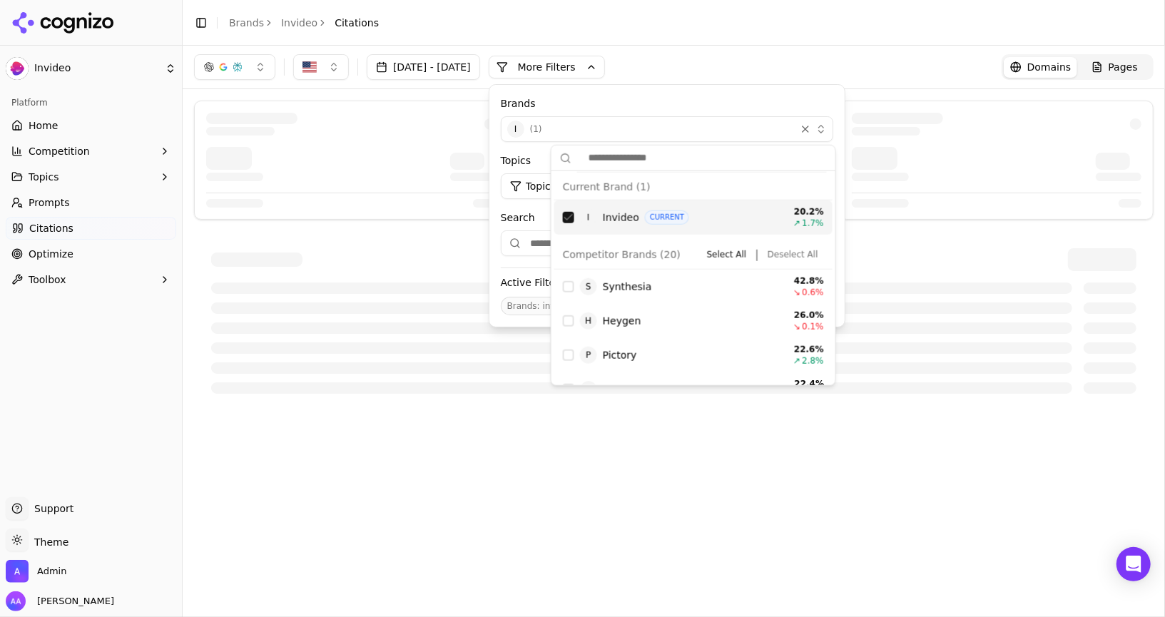
click at [779, 249] on button "Deselect All" at bounding box center [793, 254] width 62 height 17
click at [572, 218] on div "Suggestions" at bounding box center [568, 217] width 11 height 11
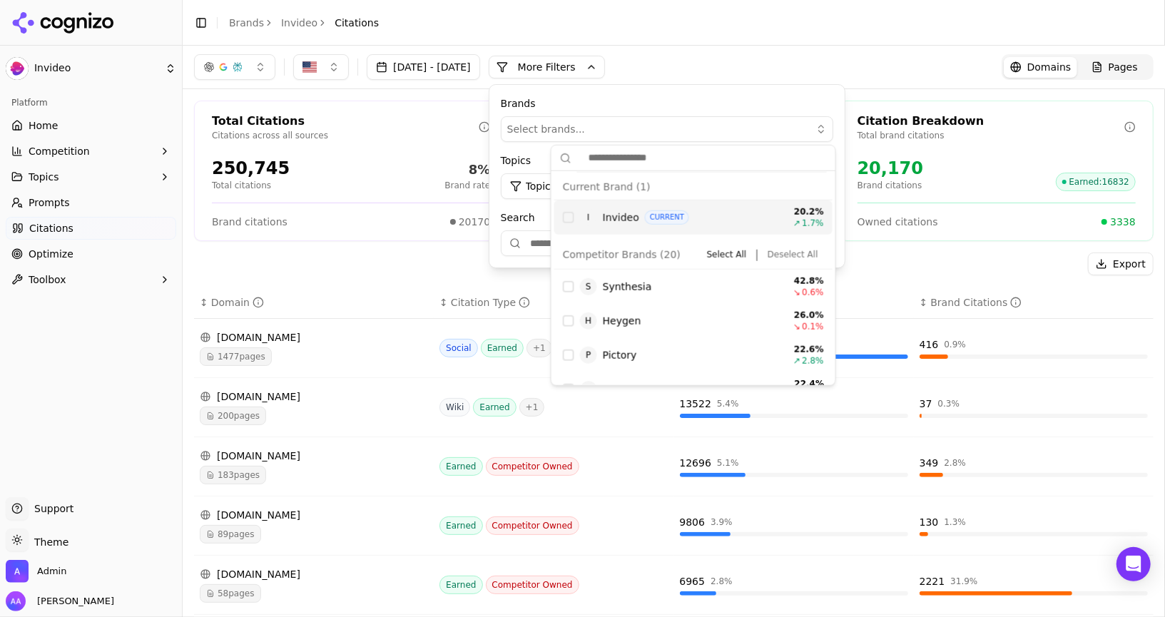
click at [712, 72] on div "[DATE] - [DATE] More More Filters Brands Select brands... Topics Topic: All Sou…" at bounding box center [674, 67] width 960 height 26
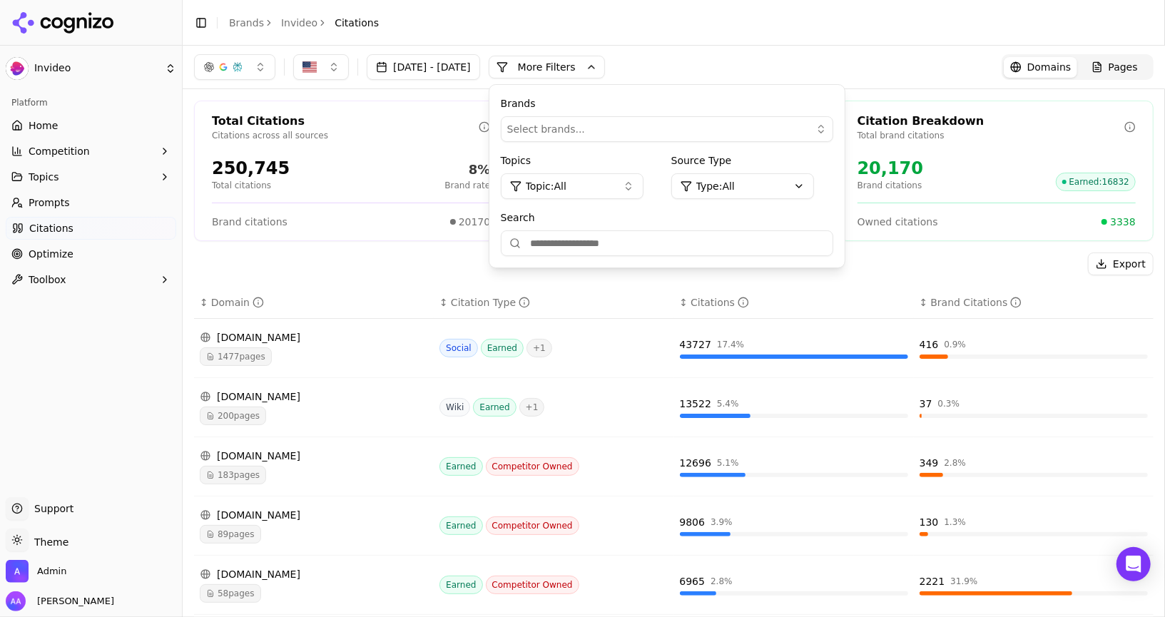
click at [727, 59] on div "[DATE] - [DATE] More More Filters Brands Select brands... Topics Topic: All Sou…" at bounding box center [674, 67] width 960 height 26
click at [605, 63] on button "More Filters" at bounding box center [547, 67] width 116 height 23
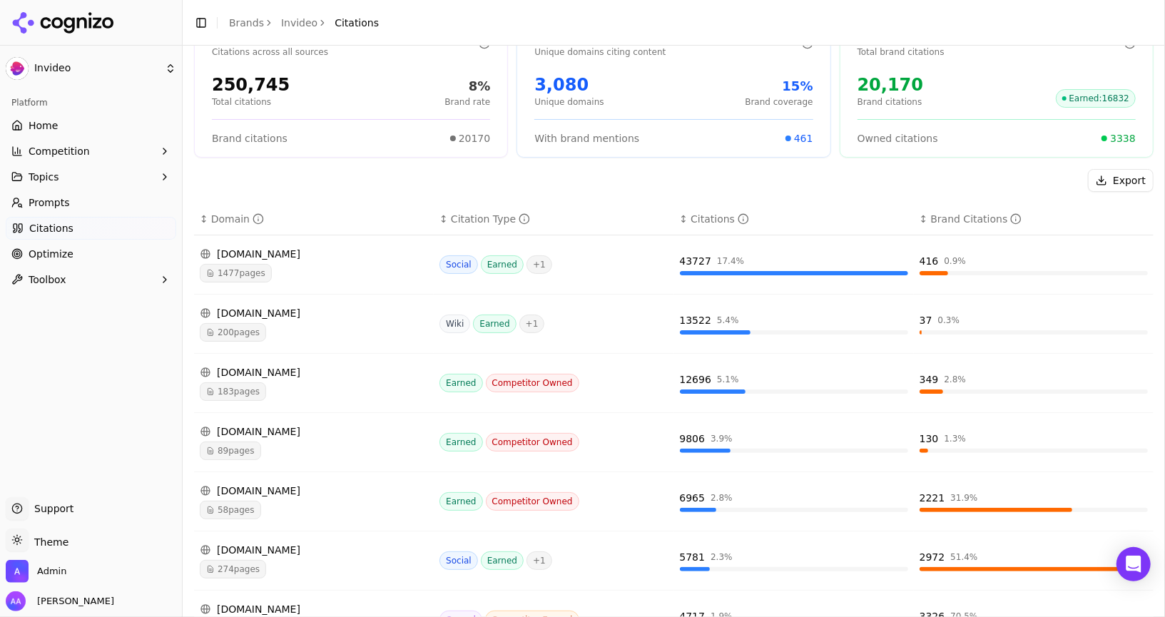
scroll to position [86, 0]
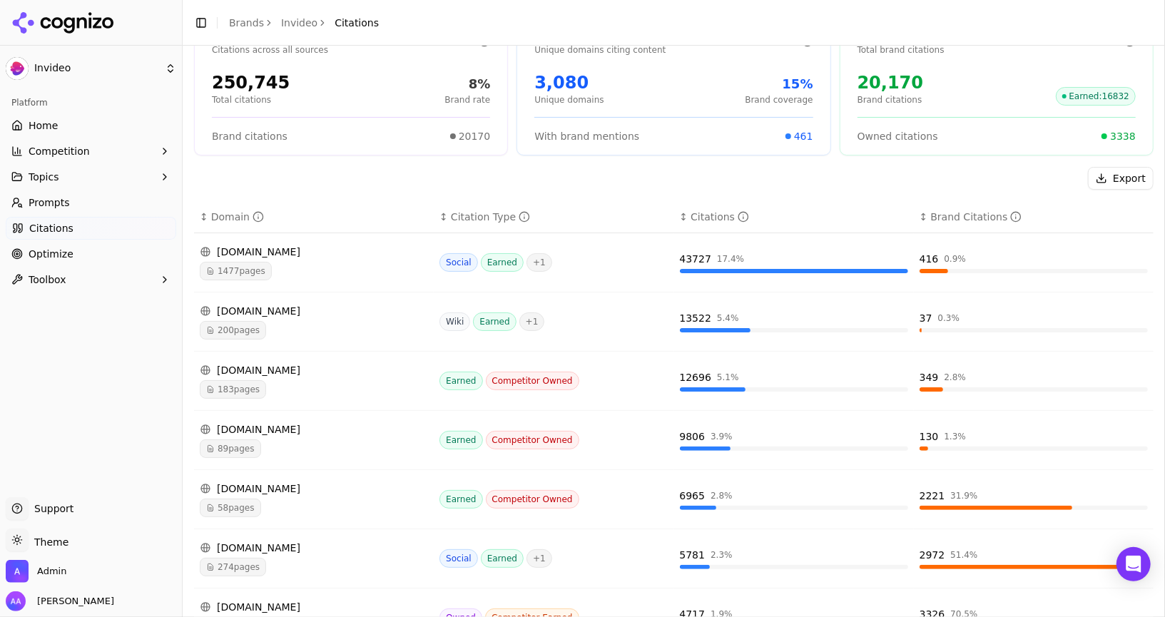
click at [242, 499] on span "58 pages" at bounding box center [230, 508] width 61 height 19
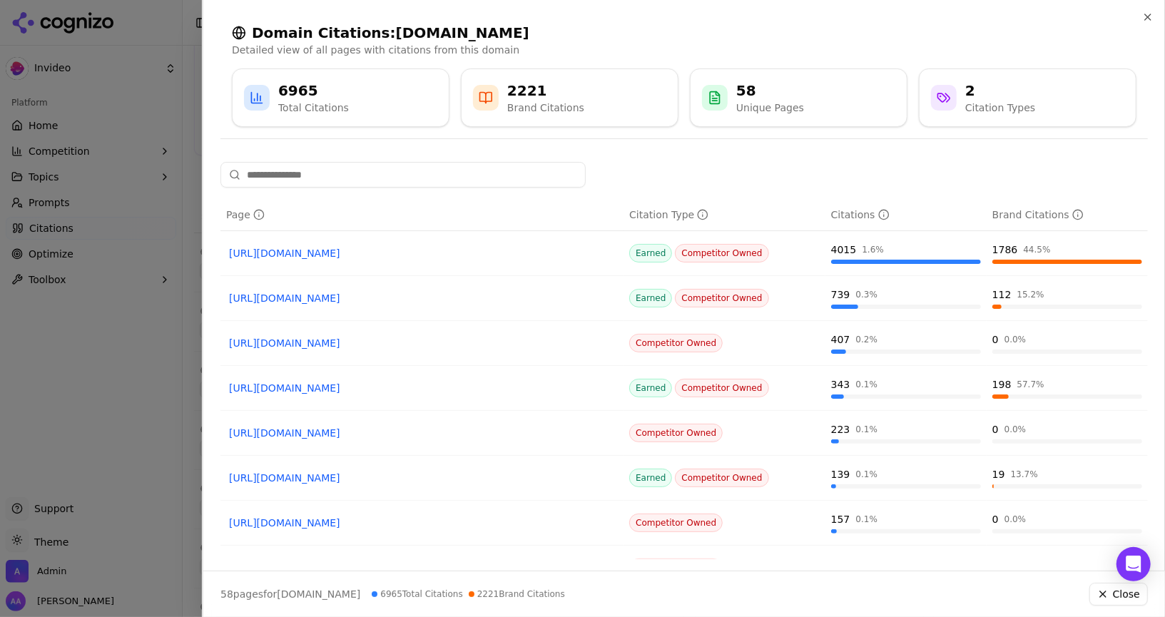
click at [171, 471] on div at bounding box center [582, 308] width 1165 height 617
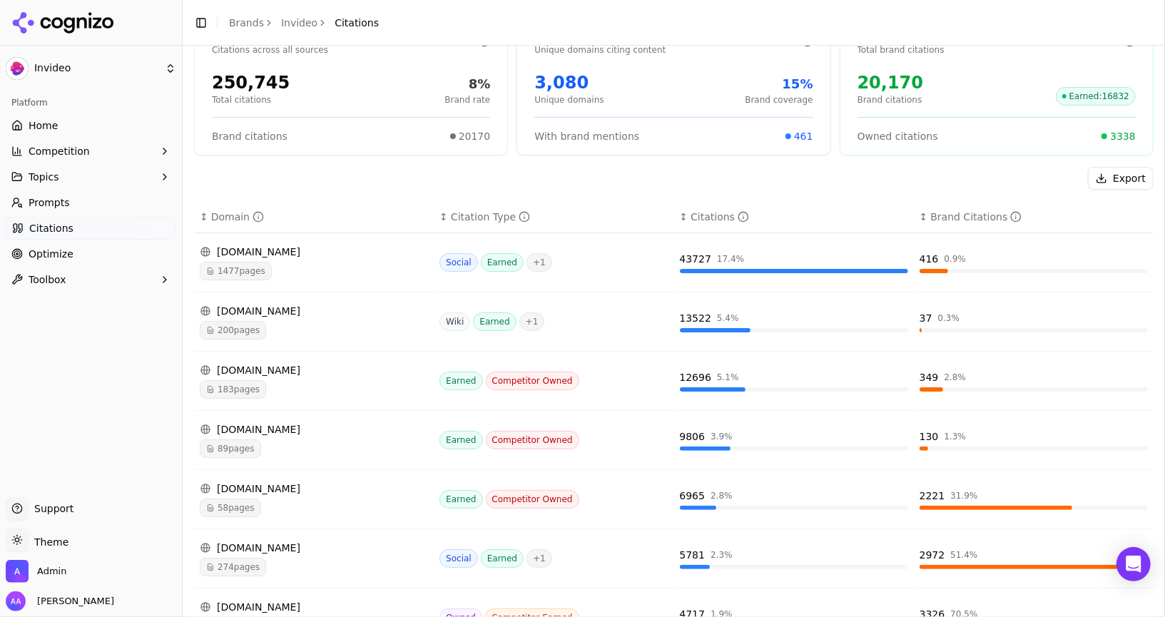
click at [73, 248] on link "Optimize" at bounding box center [91, 254] width 171 height 23
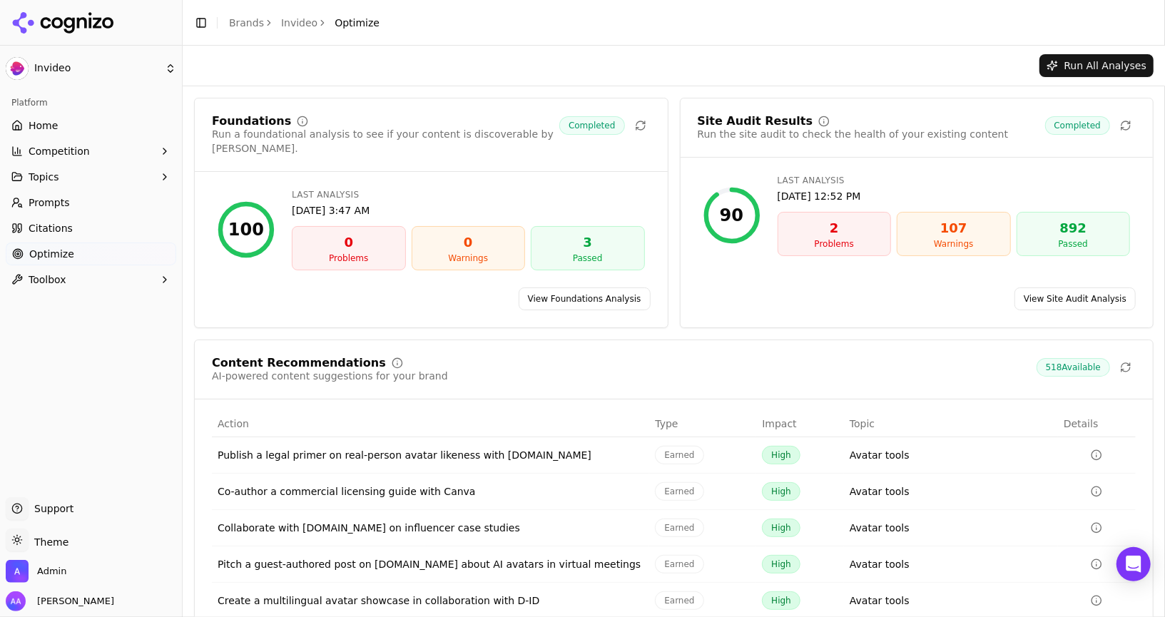
scroll to position [46, 0]
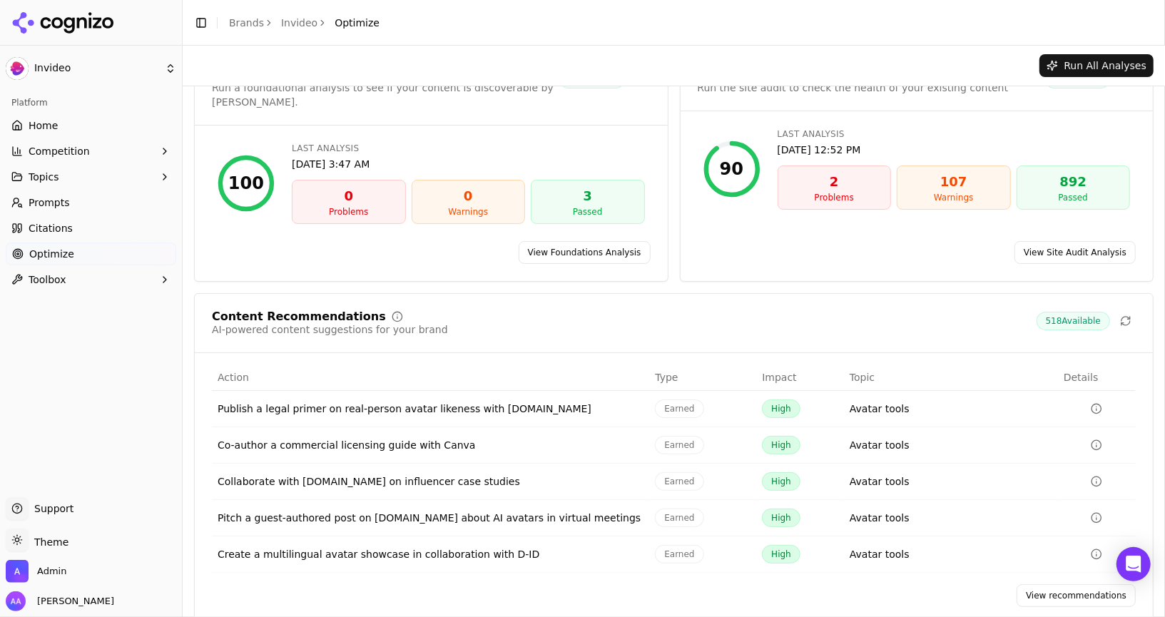
click at [1042, 584] on link "View recommendations" at bounding box center [1076, 595] width 119 height 23
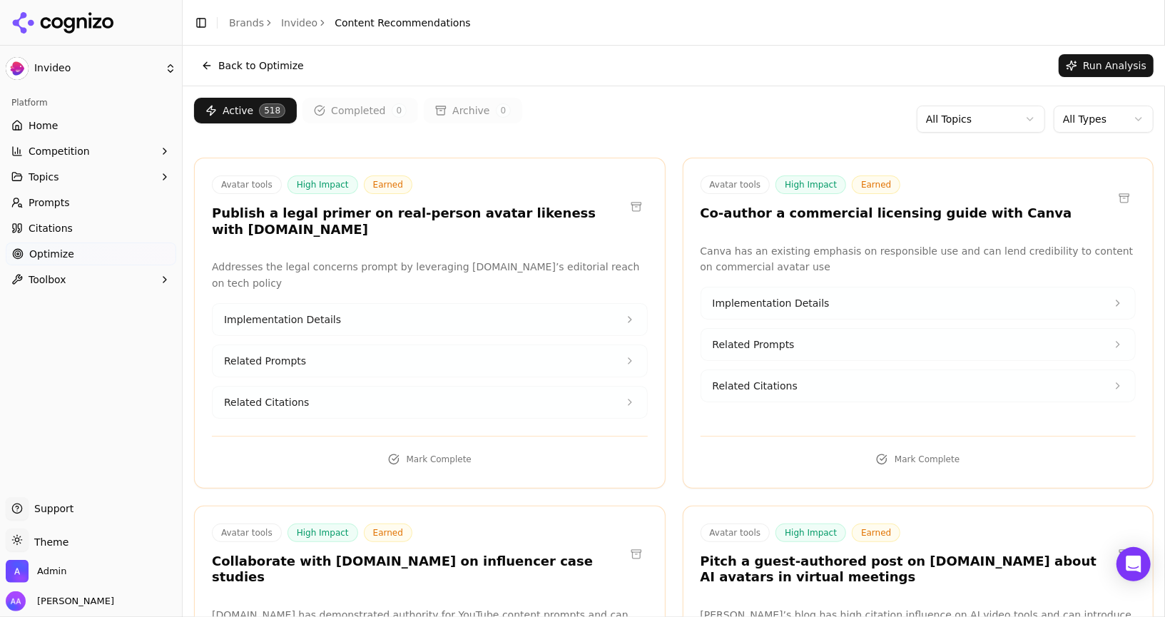
click at [1090, 111] on html "Invideo Platform Home Competition Topics Prompts Citations Optimize Toolbox Sup…" at bounding box center [582, 308] width 1165 height 617
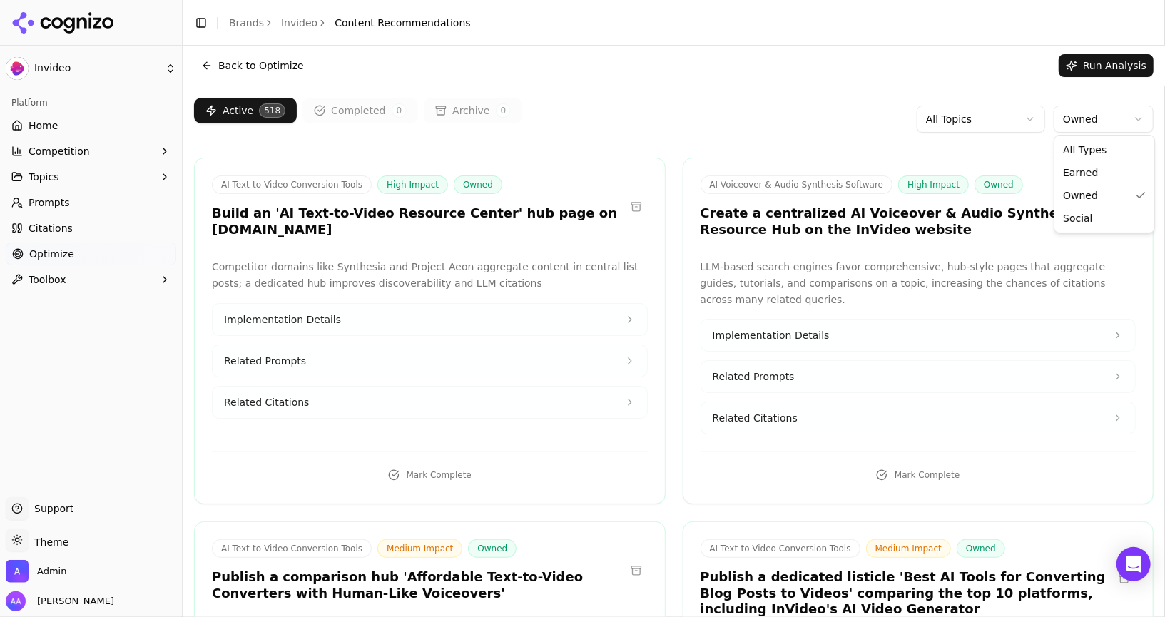
click at [1087, 112] on html "Invideo Platform Home Competition Topics Prompts Citations Optimize Toolbox Sup…" at bounding box center [582, 308] width 1165 height 617
